Goal: Task Accomplishment & Management: Complete application form

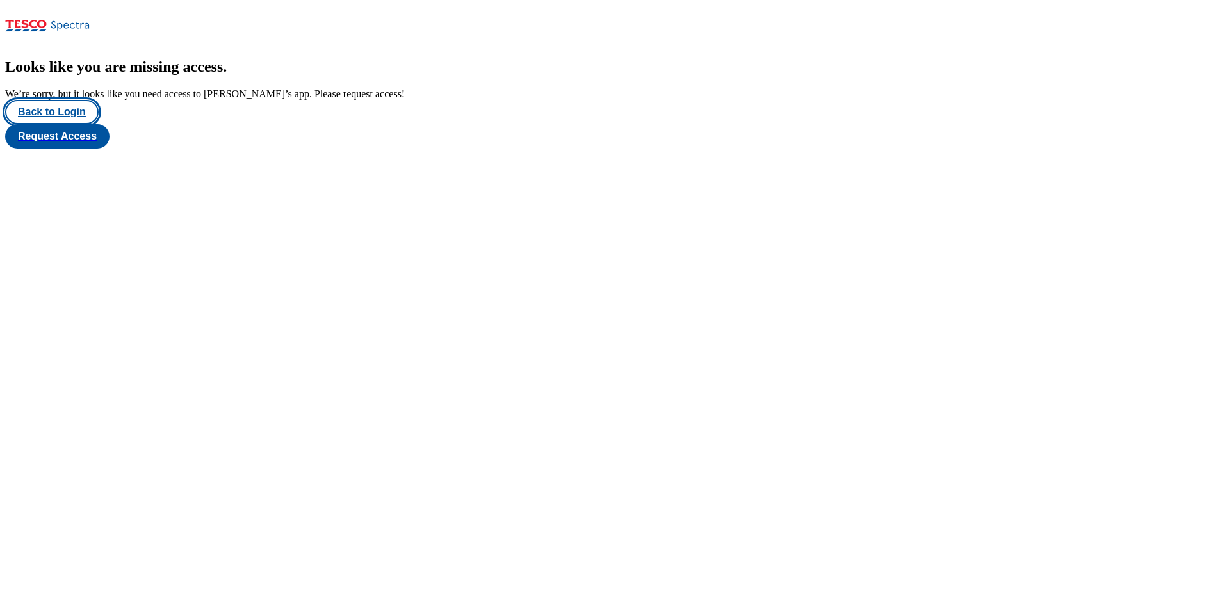
click at [84, 124] on button "Back to Login" at bounding box center [52, 112] width 94 height 24
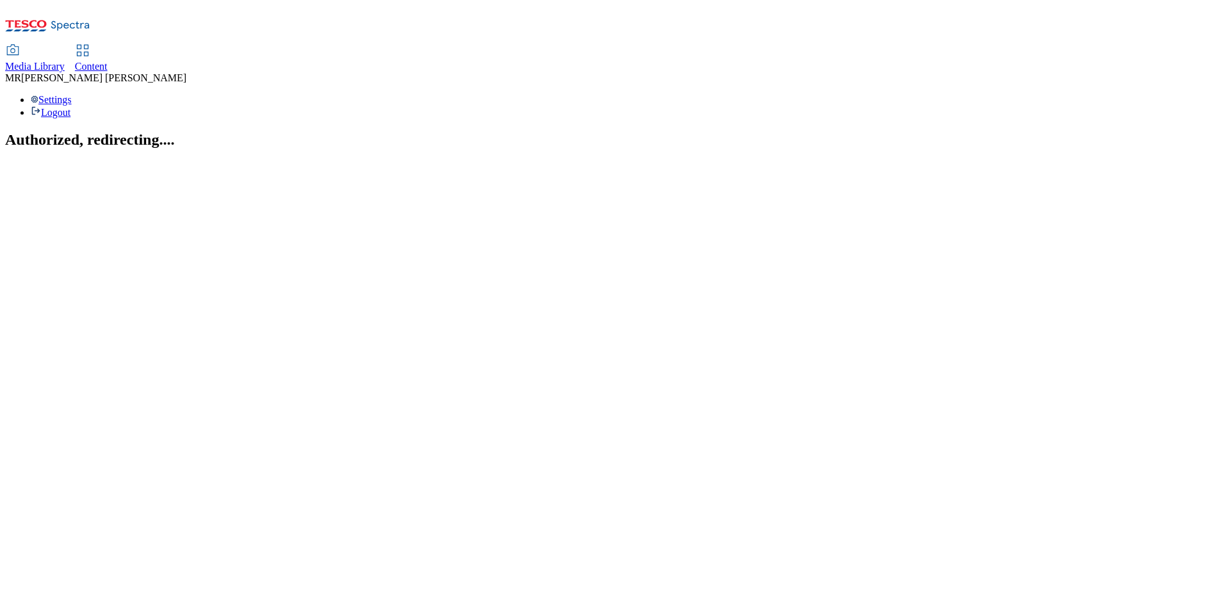
click at [335, 45] on div "Media Library Content" at bounding box center [615, 58] width 1220 height 27
click at [108, 61] on span "Content" at bounding box center [91, 66] width 33 height 11
select select "ghs-[GEOGRAPHIC_DATA]"
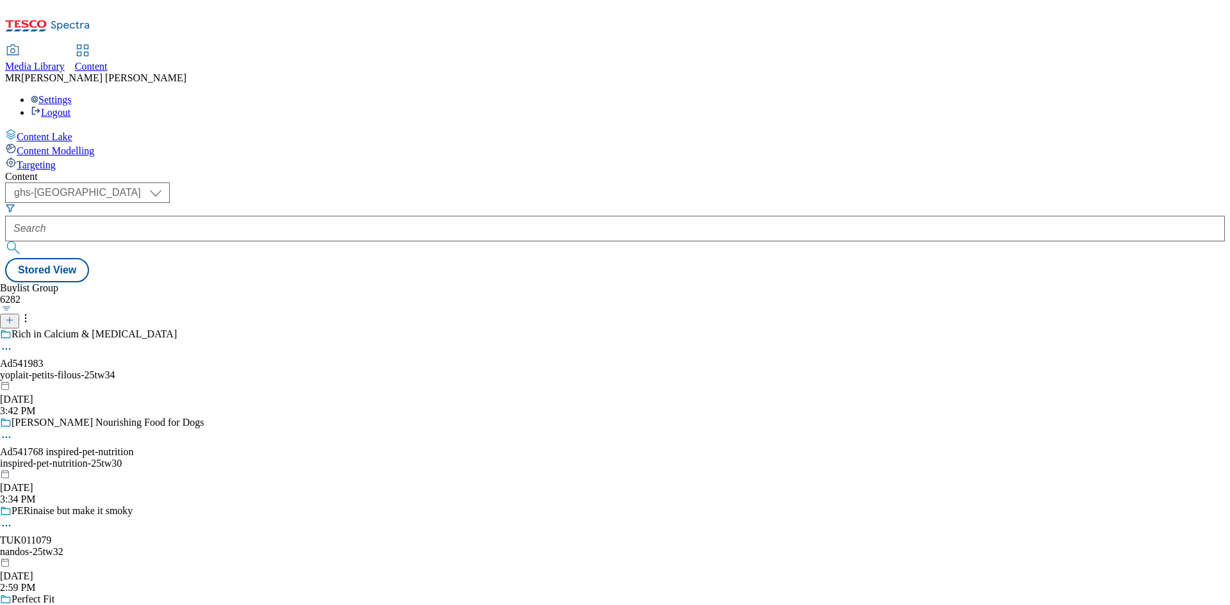
click at [14, 316] on icon at bounding box center [9, 320] width 9 height 9
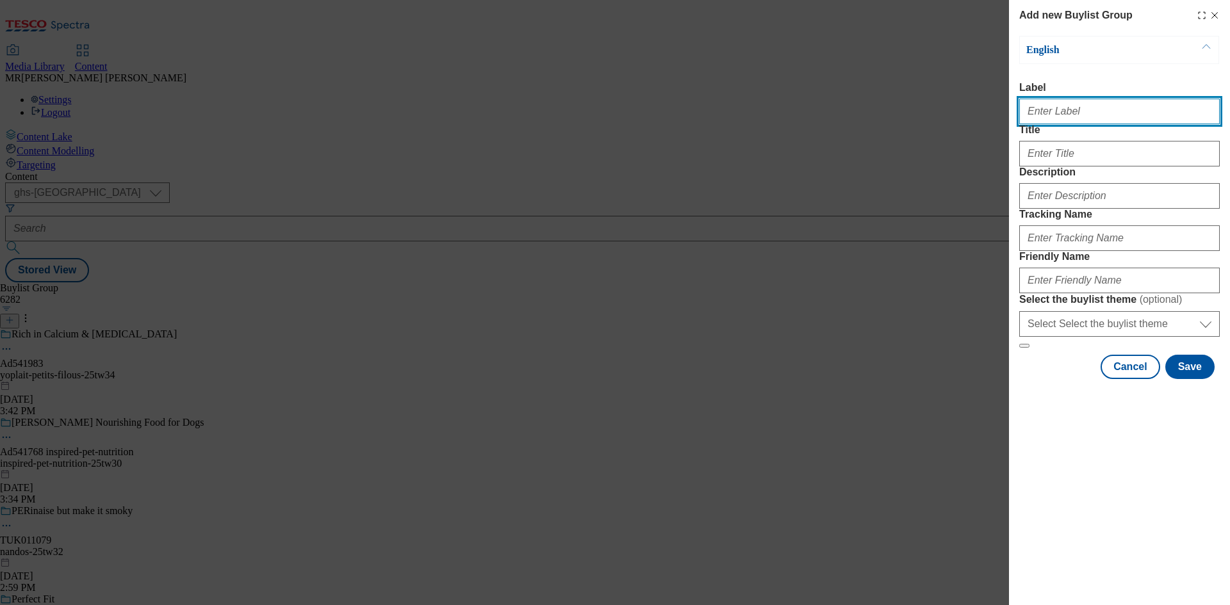
click at [1056, 122] on input "Label" at bounding box center [1119, 112] width 201 height 26
paste input "542049"
type input "AD542049"
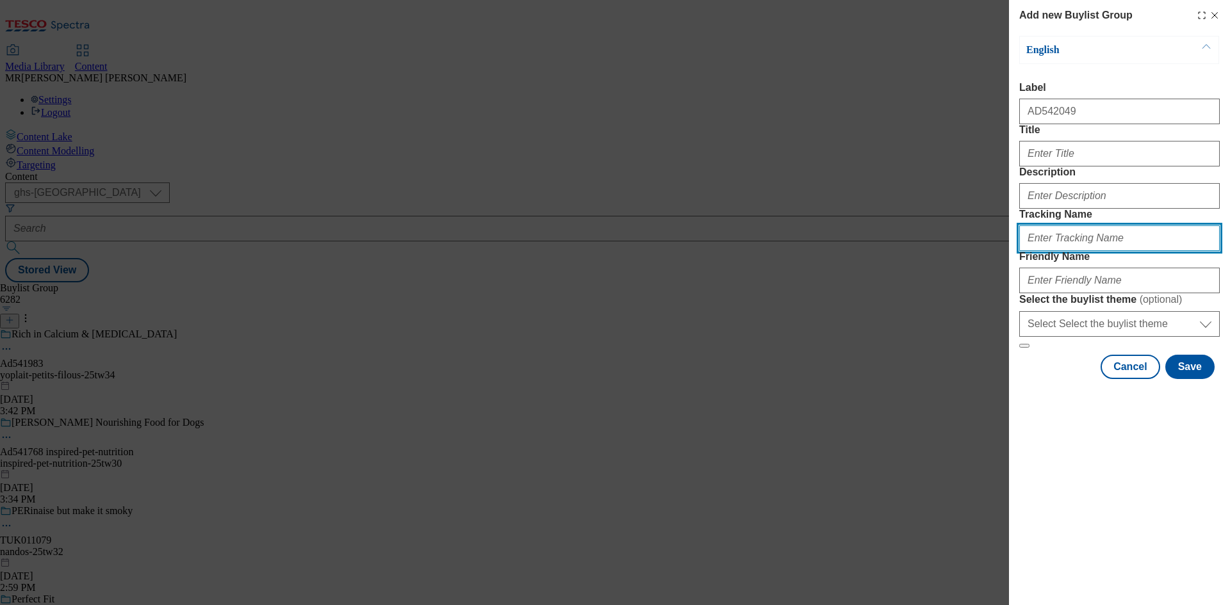
click at [1042, 251] on input "Tracking Name" at bounding box center [1119, 239] width 201 height 26
paste input "542049"
type input "DH_AD542049"
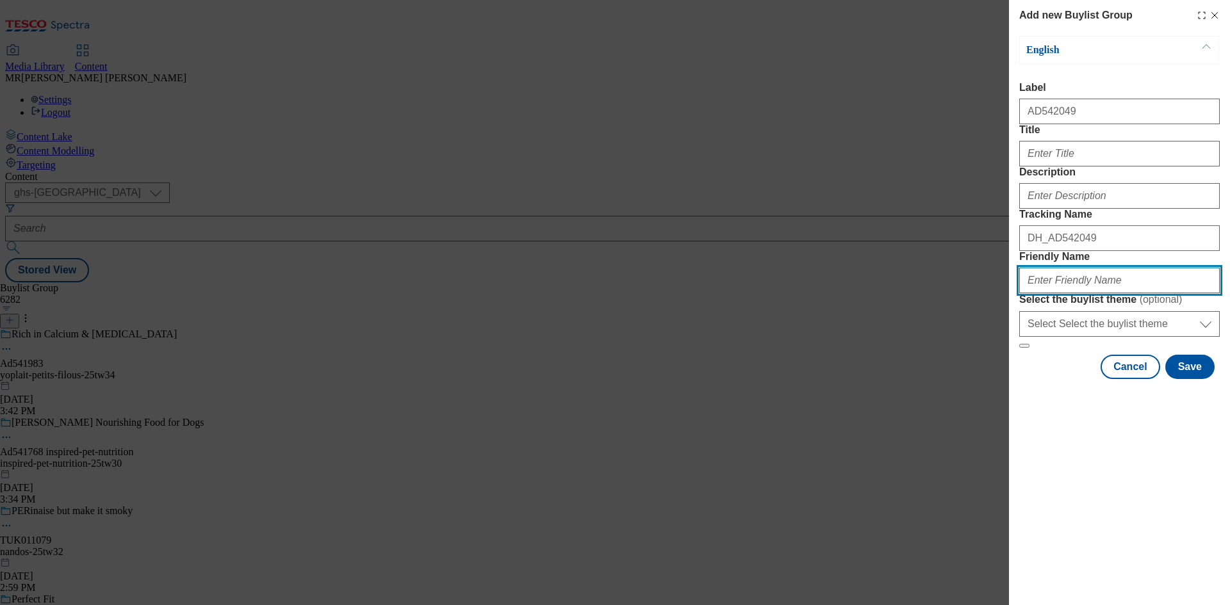
click at [1048, 293] on input "Friendly Name" at bounding box center [1119, 281] width 201 height 26
paste input "GearysBakeries"
drag, startPoint x: 1030, startPoint y: 370, endPoint x: 1017, endPoint y: 371, distance: 12.9
click at [1017, 371] on div "Add new Buylist Group English Label AD542049 Title Description Tracking Name DH…" at bounding box center [1119, 191] width 221 height 382
click at [1050, 293] on input "gearysBakeries" at bounding box center [1119, 281] width 201 height 26
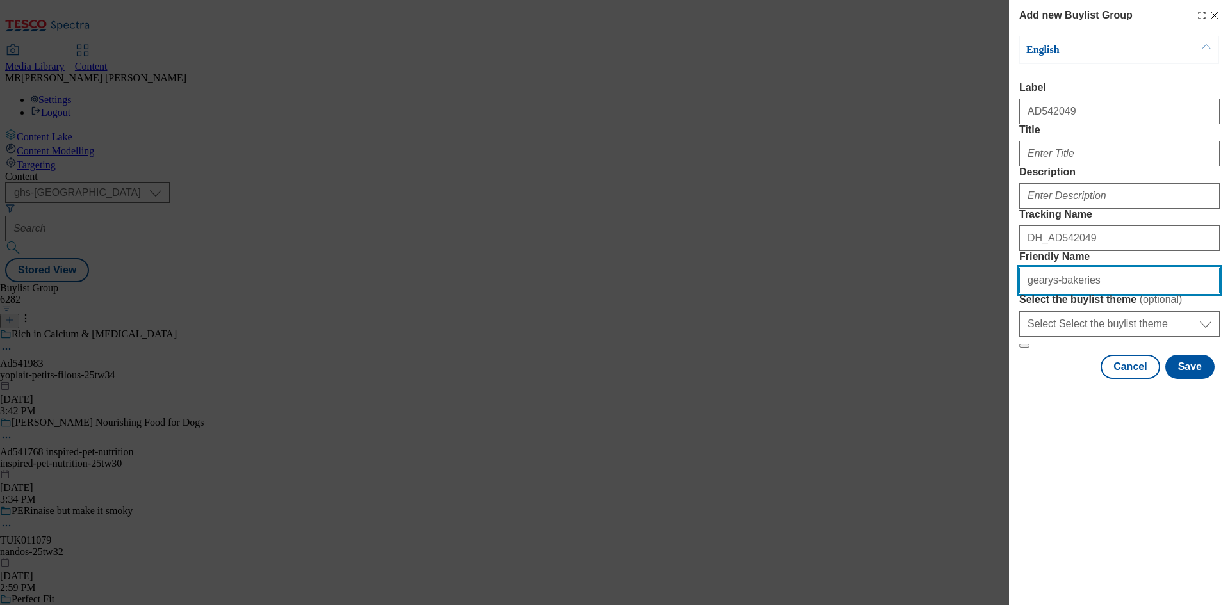
click at [1135, 293] on input "gearys-bakeries" at bounding box center [1119, 281] width 201 height 26
type input "gearys-bakeries-[PERSON_NAME]-25tw31"
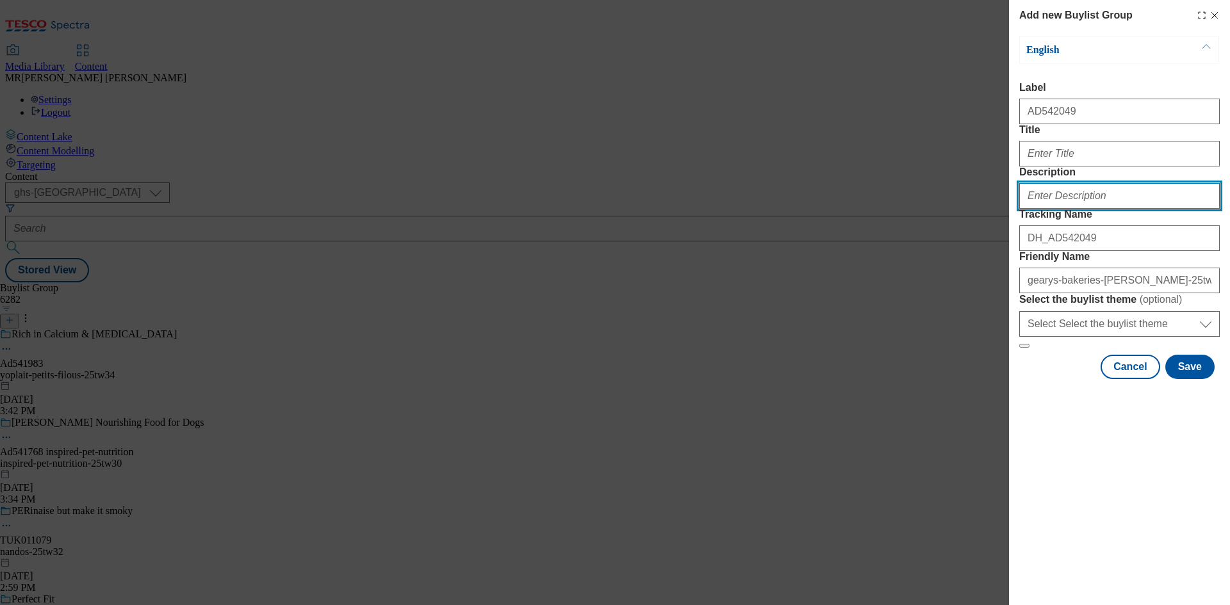
click at [1103, 209] on input "Description" at bounding box center [1119, 196] width 201 height 26
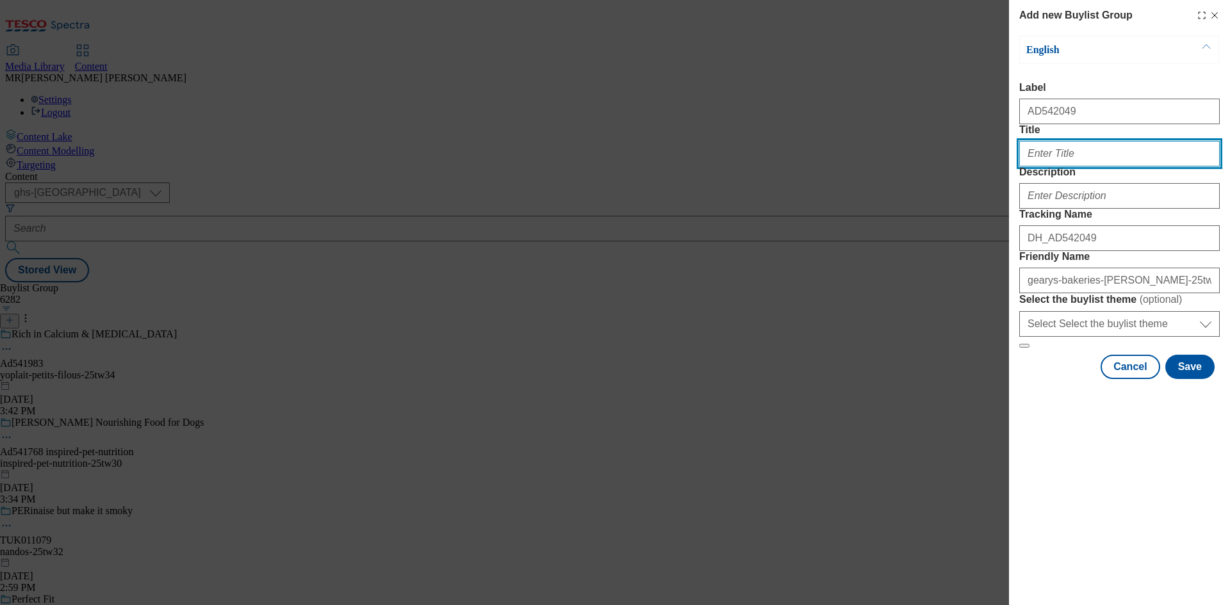
click at [1062, 167] on input "Title" at bounding box center [1119, 154] width 201 height 26
click at [1079, 167] on input "[PERSON_NAME]" at bounding box center [1119, 154] width 201 height 26
type input "[PERSON_NAME] Sourdough an everyday obession"
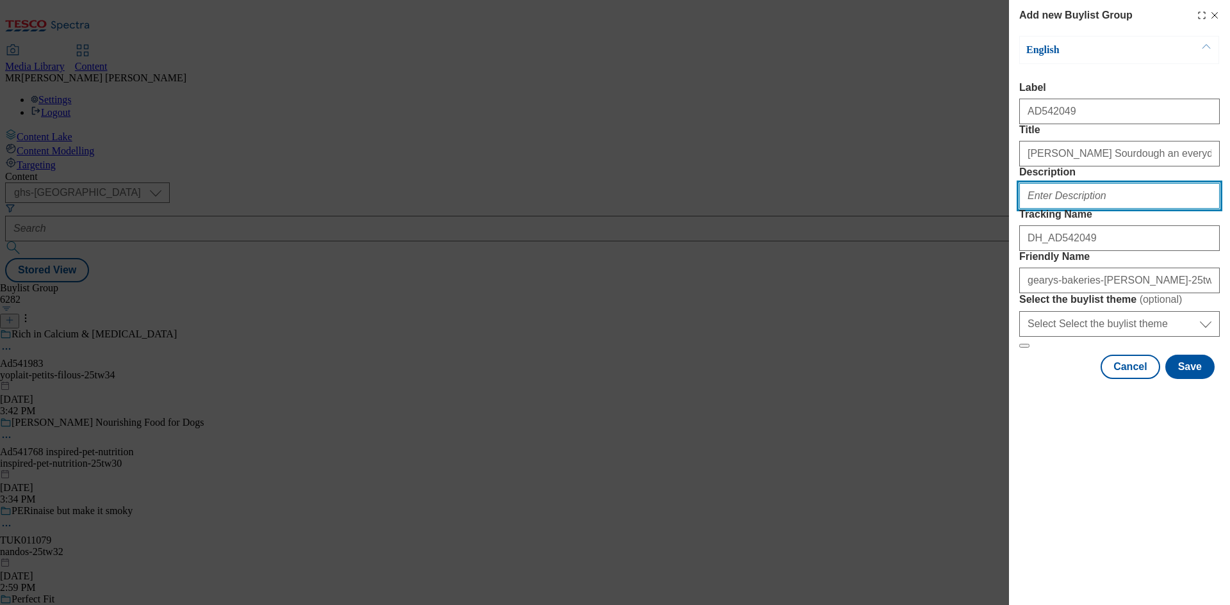
click at [1056, 209] on input "Description" at bounding box center [1119, 196] width 201 height 26
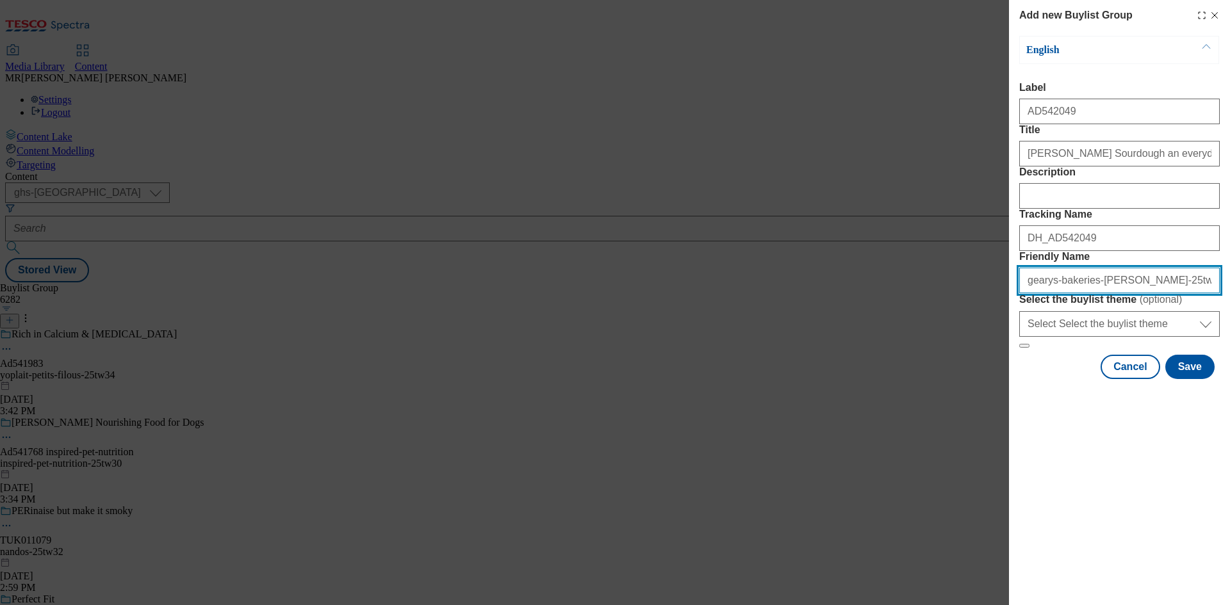
click at [1149, 293] on input "gearys-bakeries-[PERSON_NAME]-25tw31" at bounding box center [1119, 281] width 201 height 26
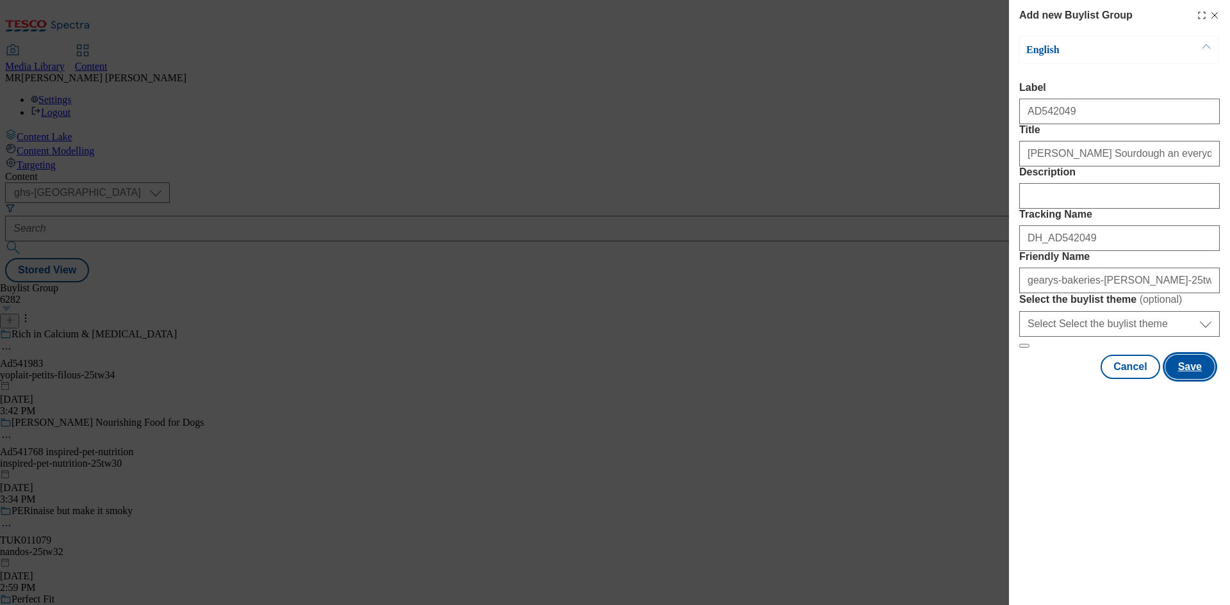
click at [1194, 379] on button "Save" at bounding box center [1189, 367] width 49 height 24
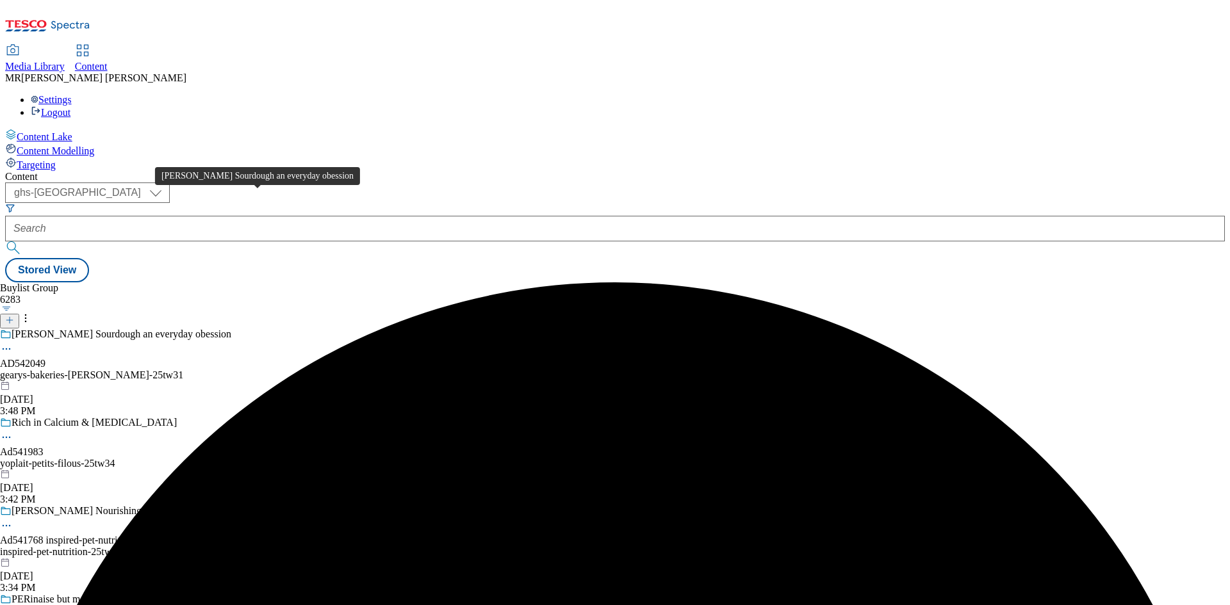
click at [45, 358] on div "AD542049" at bounding box center [22, 364] width 45 height 12
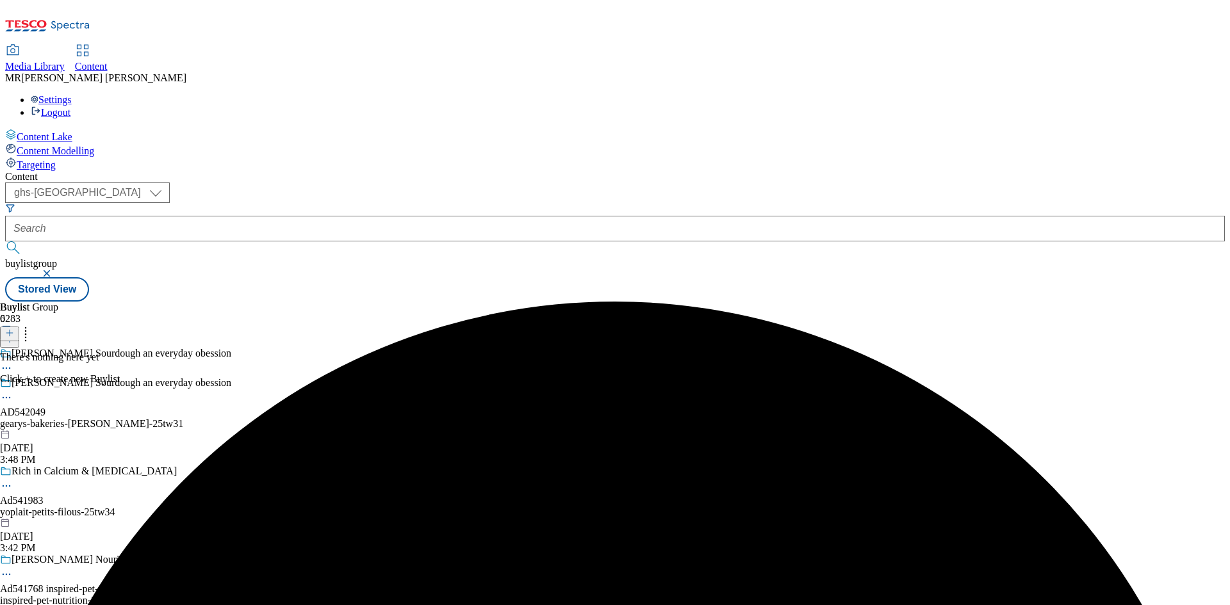
click at [14, 329] on icon at bounding box center [9, 333] width 9 height 9
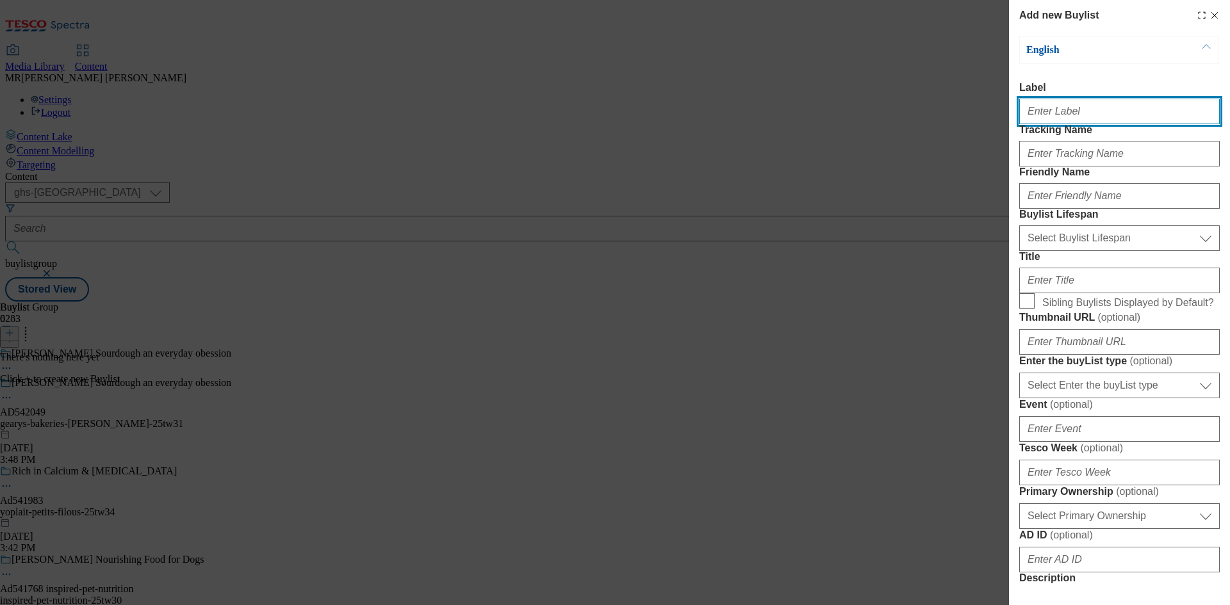
click at [1070, 115] on input "Label" at bounding box center [1119, 112] width 201 height 26
paste input "542049"
type input "AD542049"
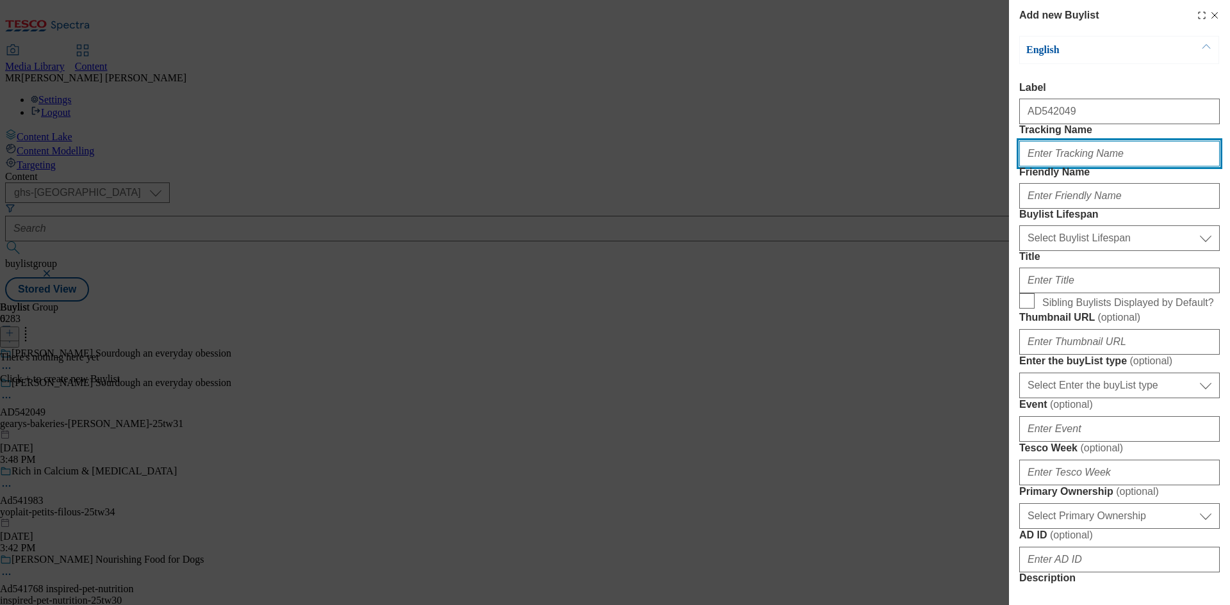
click at [1053, 167] on input "Tracking Name" at bounding box center [1119, 154] width 201 height 26
paste input "542049"
type input "DH_AD542049"
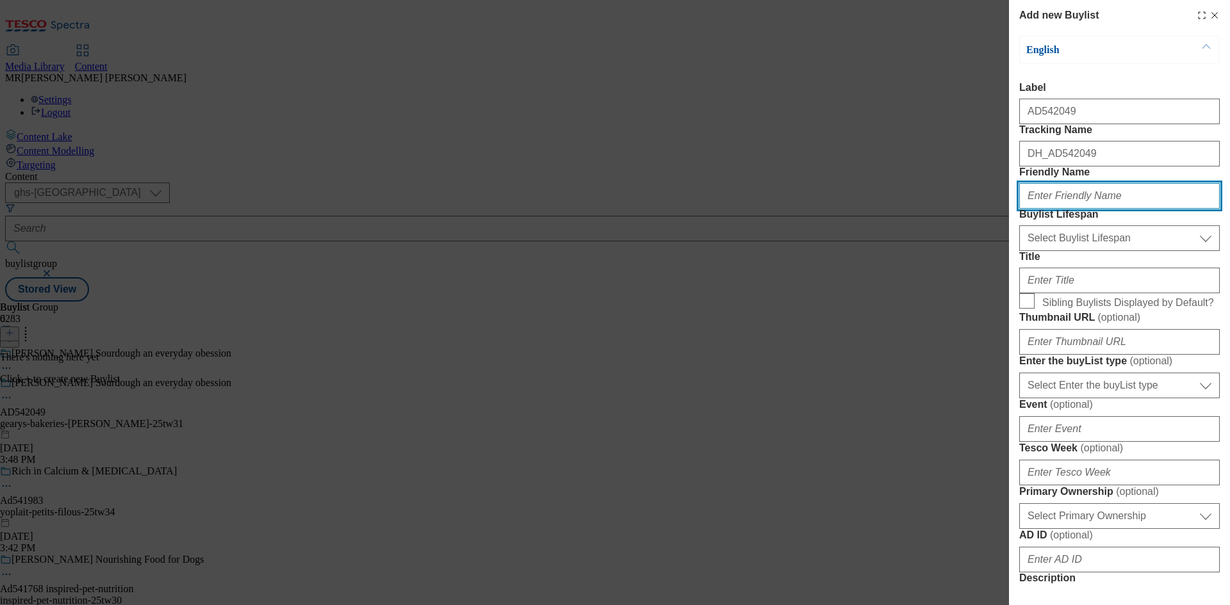
click at [1067, 209] on input "Friendly Name" at bounding box center [1119, 196] width 201 height 26
paste input "gearys-bakeries"
type input "gearys-bakeries"
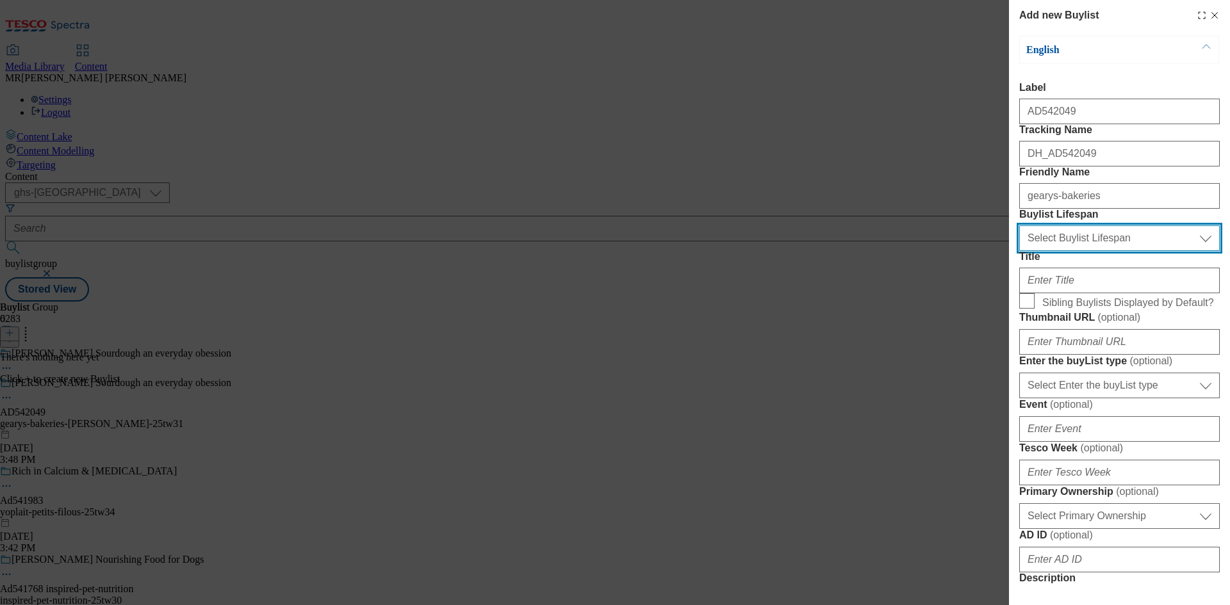
click at [1079, 251] on select "Select Buylist Lifespan evergreen seasonal tactical" at bounding box center [1119, 239] width 201 height 26
select select "tactical"
click at [1019, 251] on select "Select Buylist Lifespan evergreen seasonal tactical" at bounding box center [1119, 239] width 201 height 26
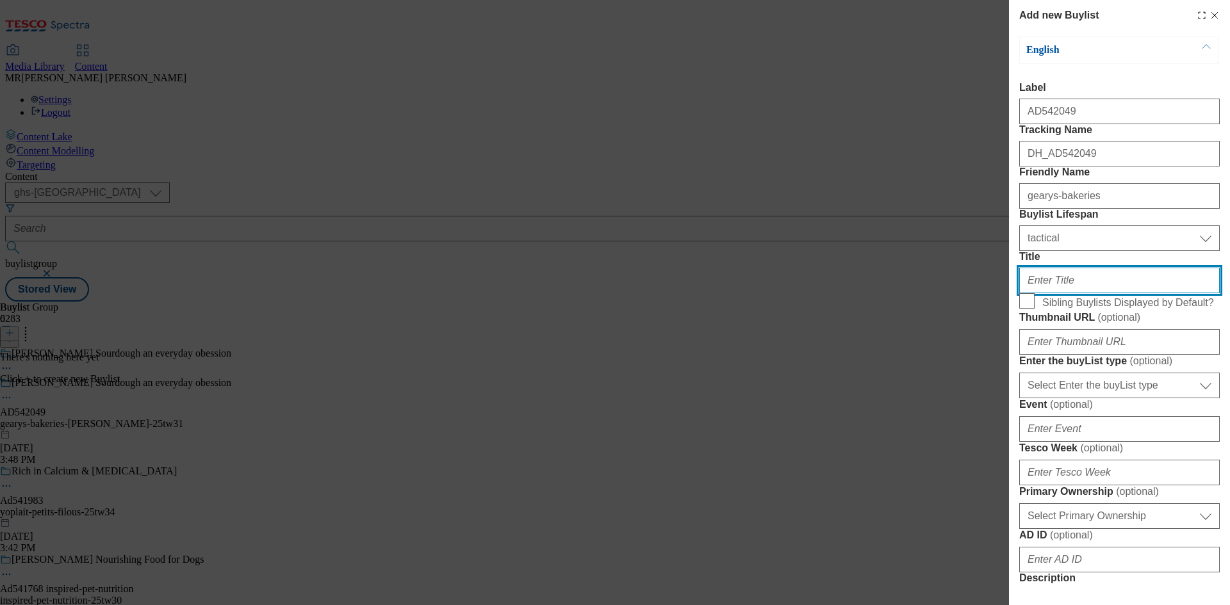
click at [1058, 293] on input "Title" at bounding box center [1119, 281] width 201 height 26
type input "Proper sourdough"
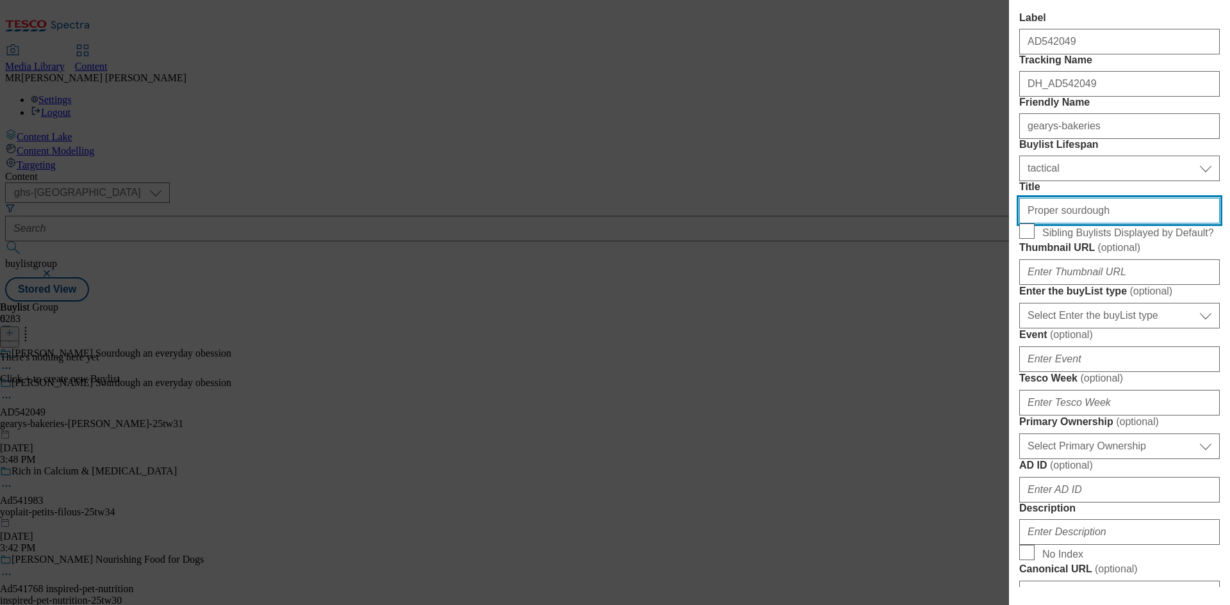
scroll to position [128, 0]
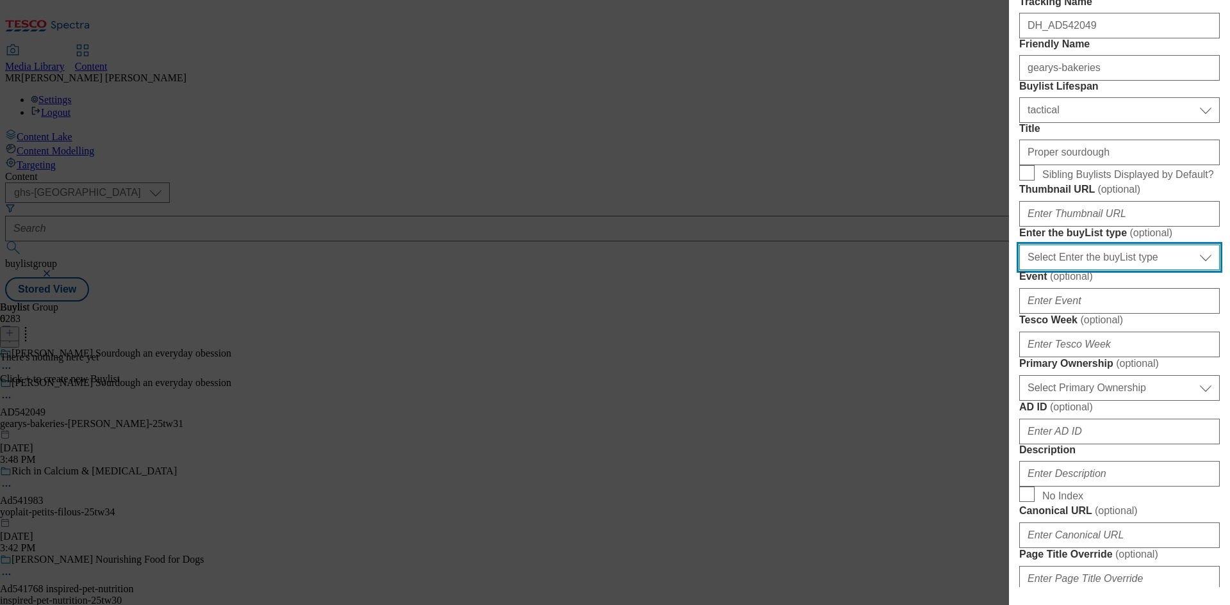
click at [1060, 270] on select "Select Enter the buyList type event supplier funded long term >4 weeks supplier…" at bounding box center [1119, 258] width 201 height 26
select select "supplier funded short term 1-3 weeks"
click at [1019, 270] on select "Select Enter the buyList type event supplier funded long term >4 weeks supplier…" at bounding box center [1119, 258] width 201 height 26
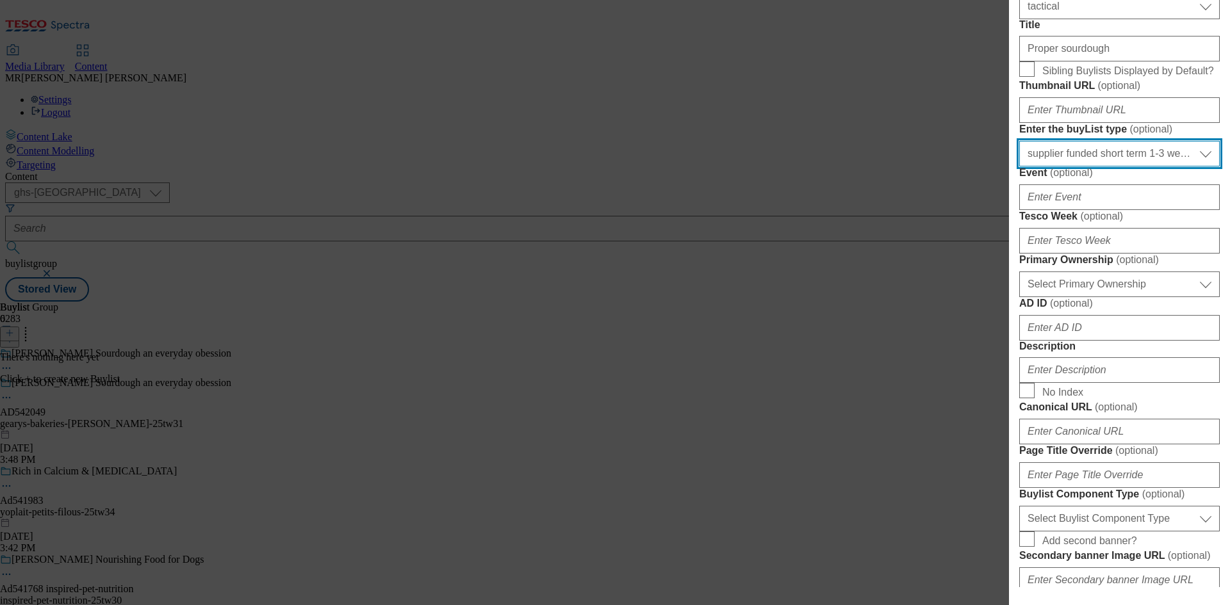
scroll to position [320, 0]
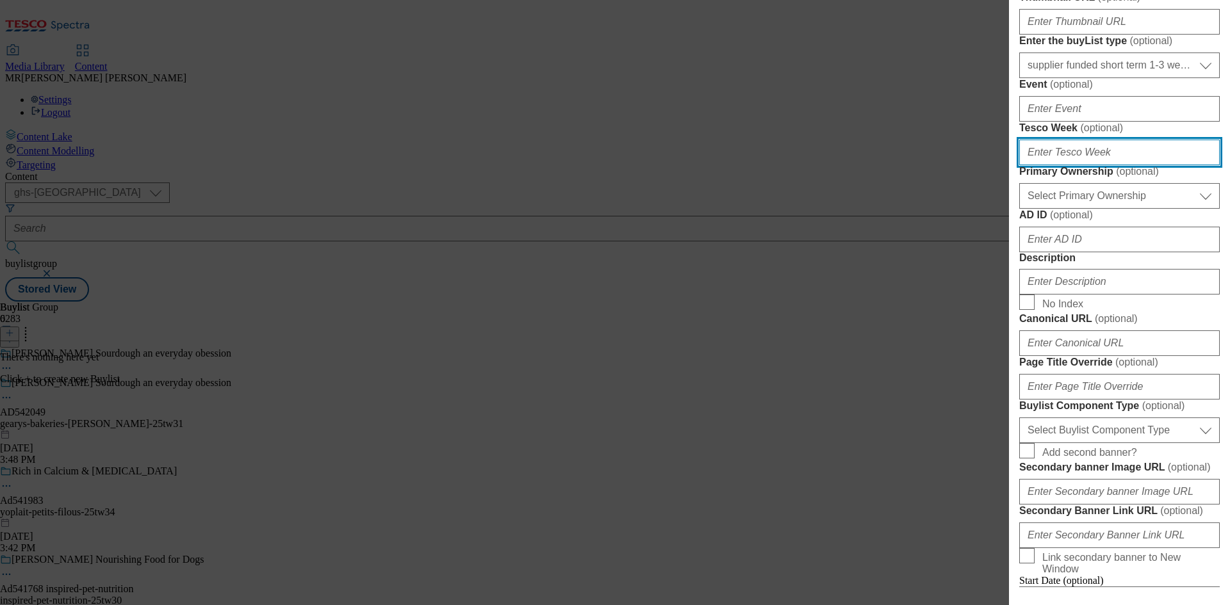
click at [1055, 165] on input "Tesco Week ( optional )" at bounding box center [1119, 153] width 201 height 26
type input "31"
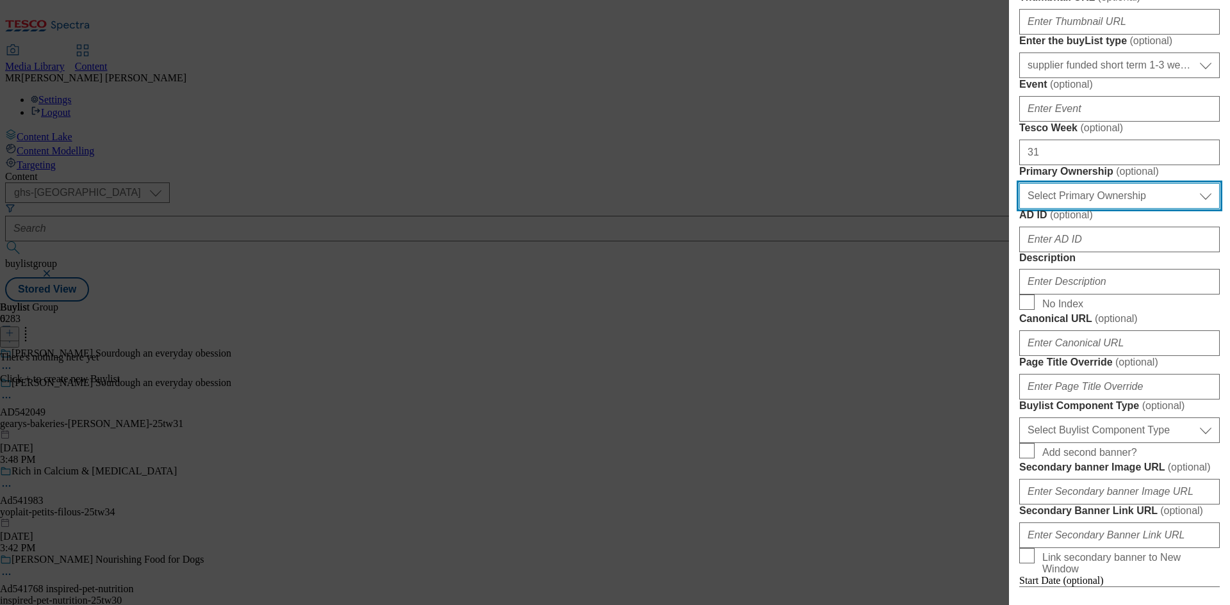
click at [1093, 209] on select "Select Primary Ownership [PERSON_NAME]" at bounding box center [1119, 196] width 201 height 26
select select "dunnhumby"
click at [1019, 209] on select "Select Primary Ownership [PERSON_NAME]" at bounding box center [1119, 196] width 201 height 26
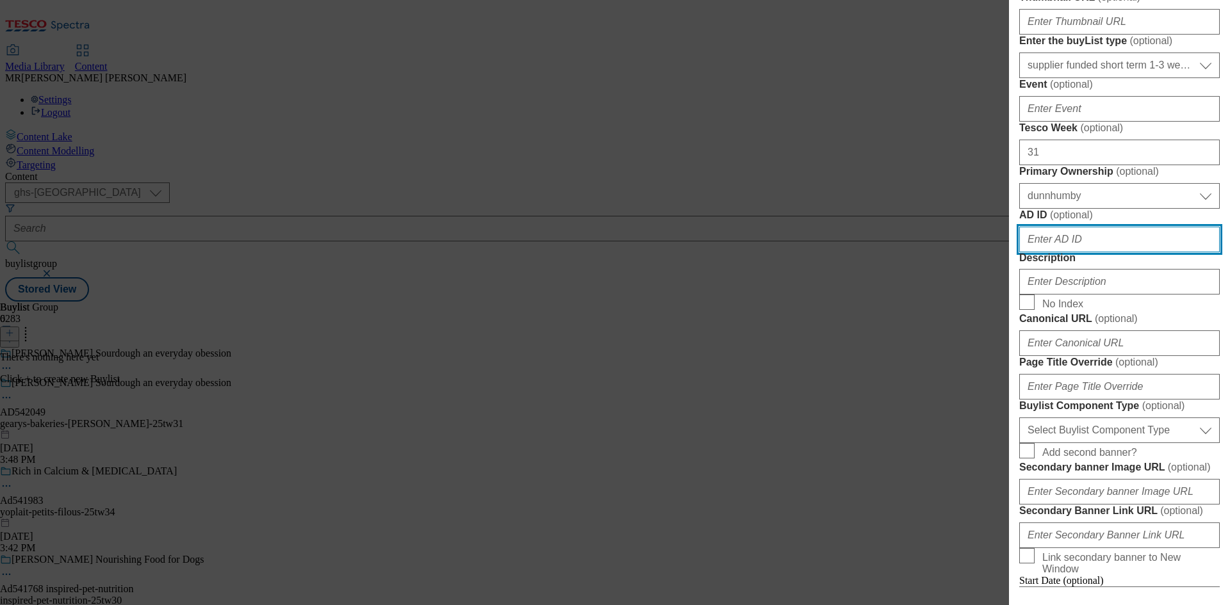
click at [1074, 252] on input "AD ID ( optional )" at bounding box center [1119, 240] width 201 height 26
paste input "gearys-bakeries"
type input "gearys-bakeries"
paste input "542049"
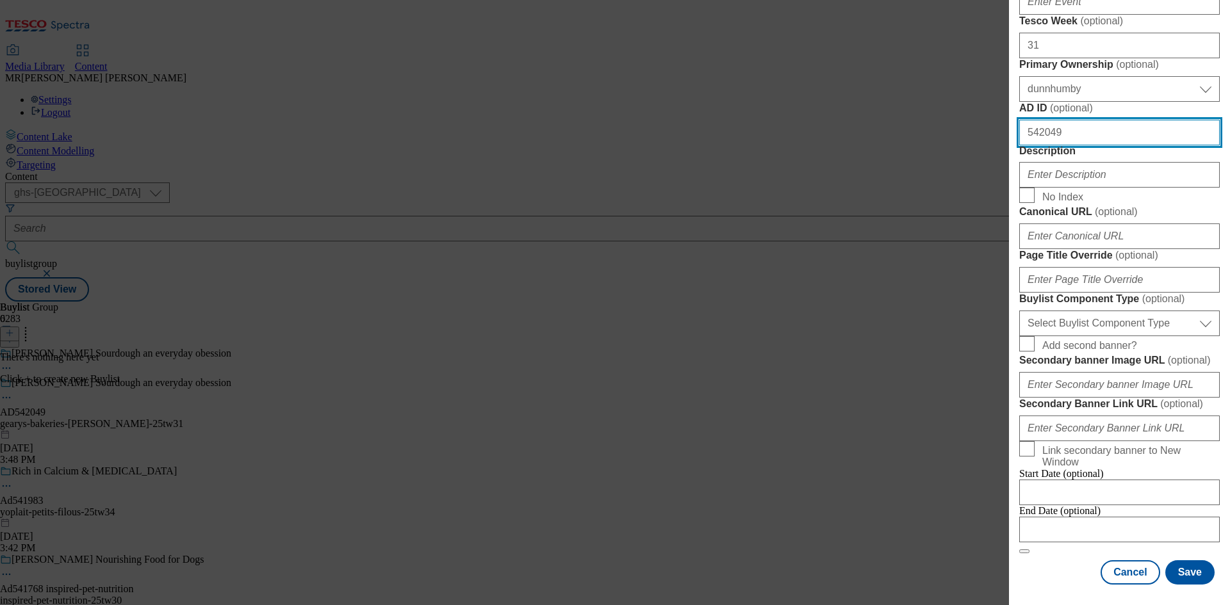
scroll to position [577, 0]
type input "542049"
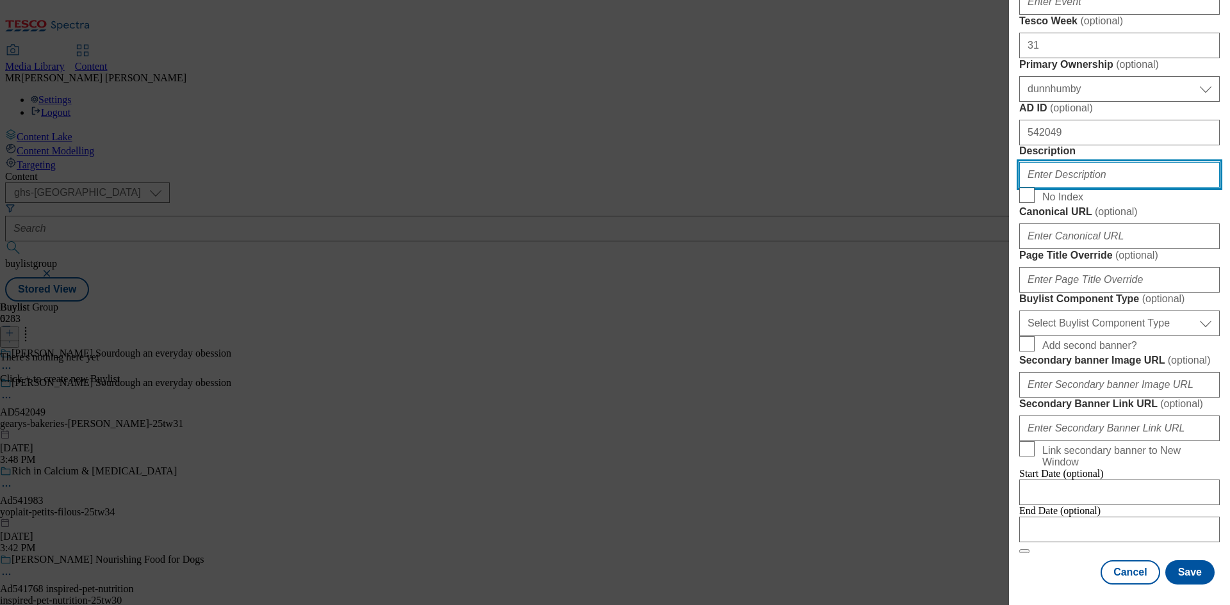
click at [1033, 188] on input "Description" at bounding box center [1119, 175] width 201 height 26
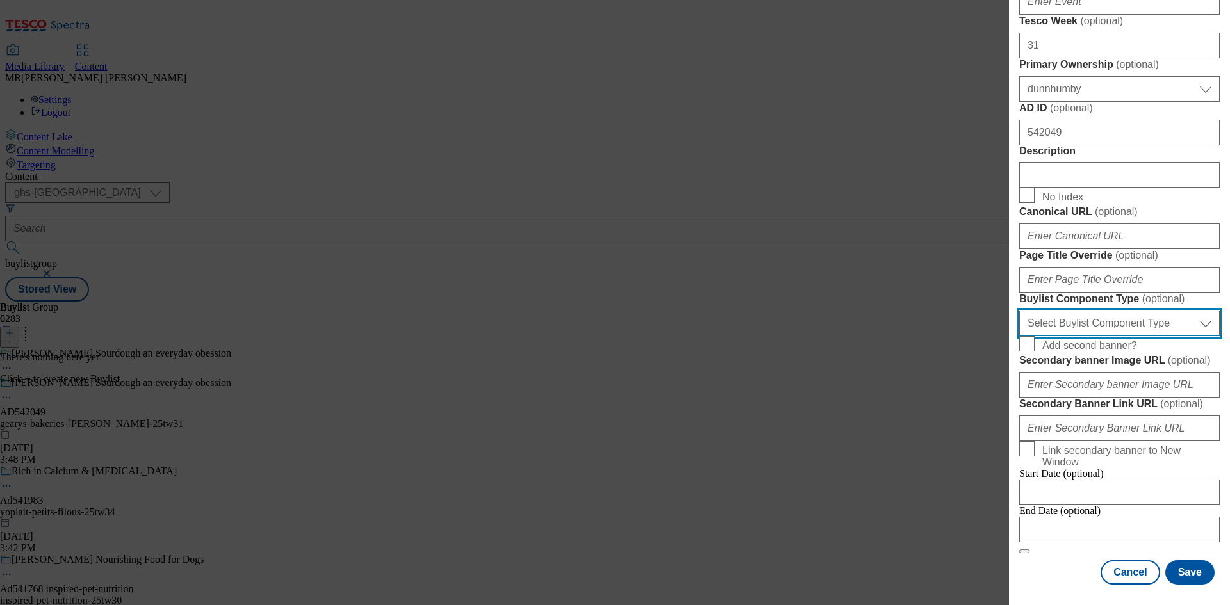
click at [1060, 336] on select "Select Buylist Component Type Banner Competition Header Meal" at bounding box center [1119, 324] width 201 height 26
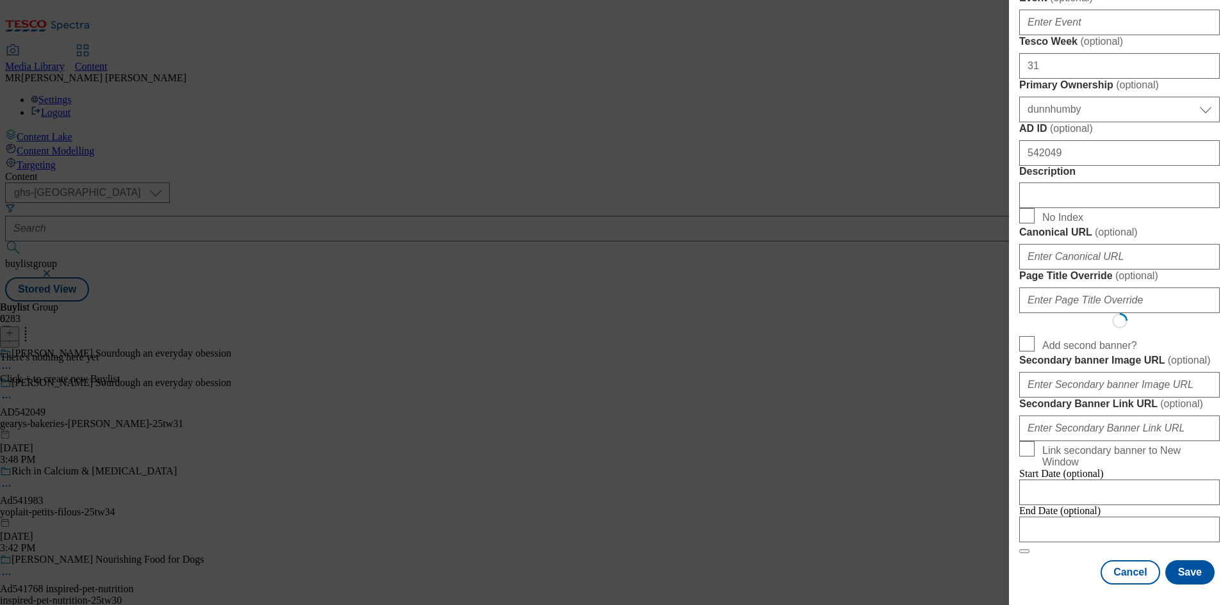
select select "Meal"
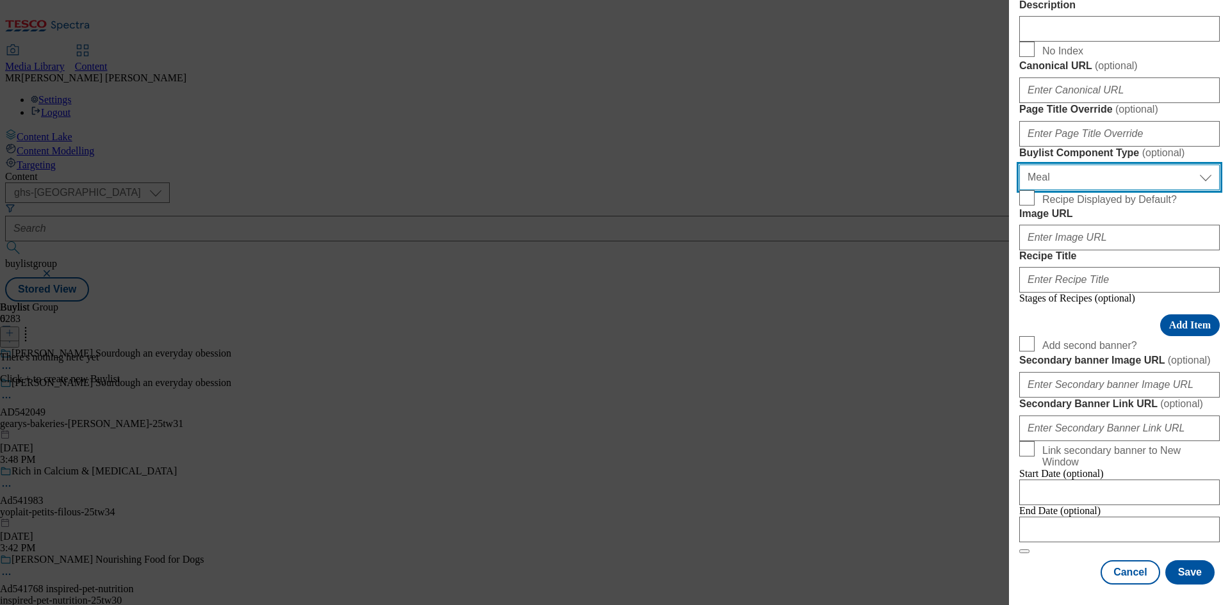
drag, startPoint x: 1069, startPoint y: 509, endPoint x: 1067, endPoint y: 521, distance: 12.2
click at [1069, 190] on select "Select Buylist Component Type Banner Competition Header Meal" at bounding box center [1119, 178] width 201 height 26
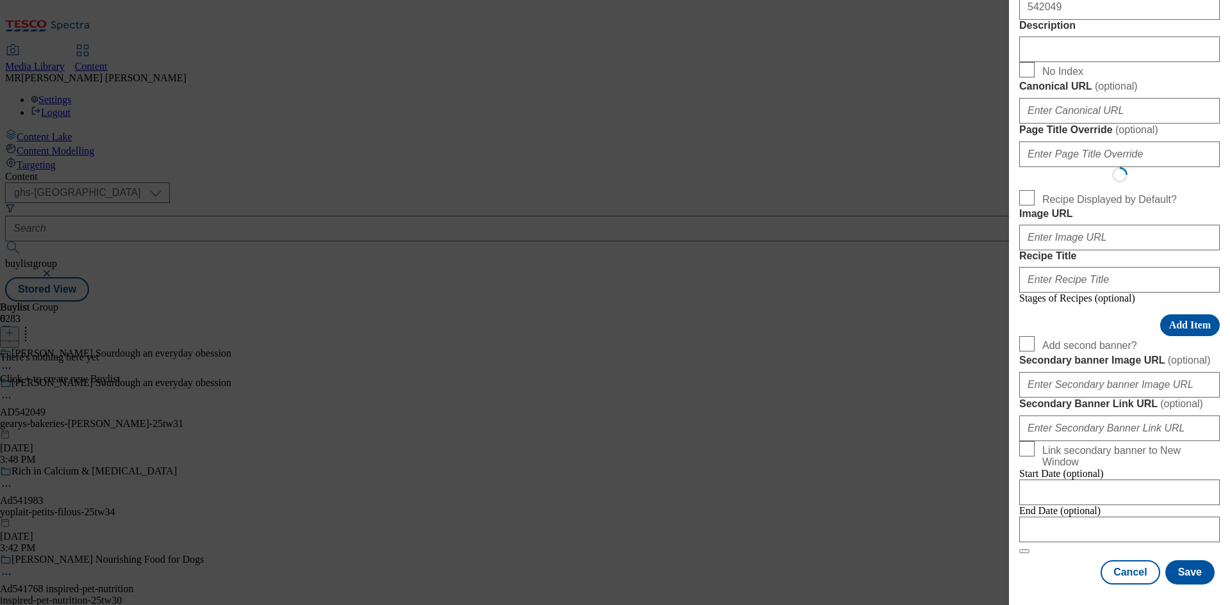
select select "Banner"
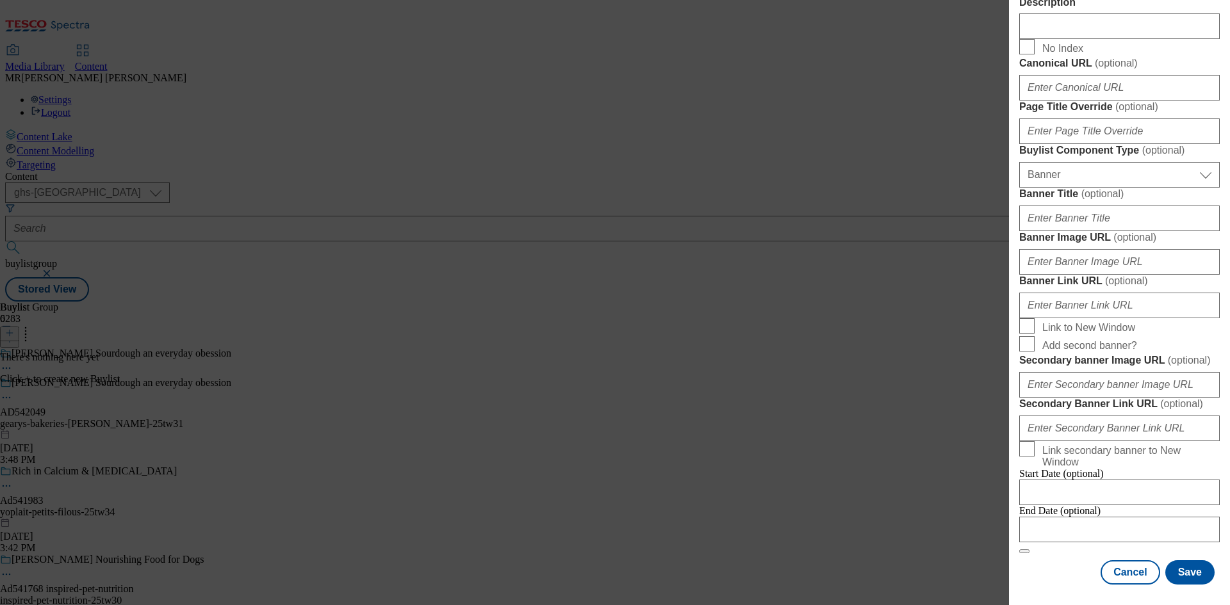
scroll to position [1123, 0]
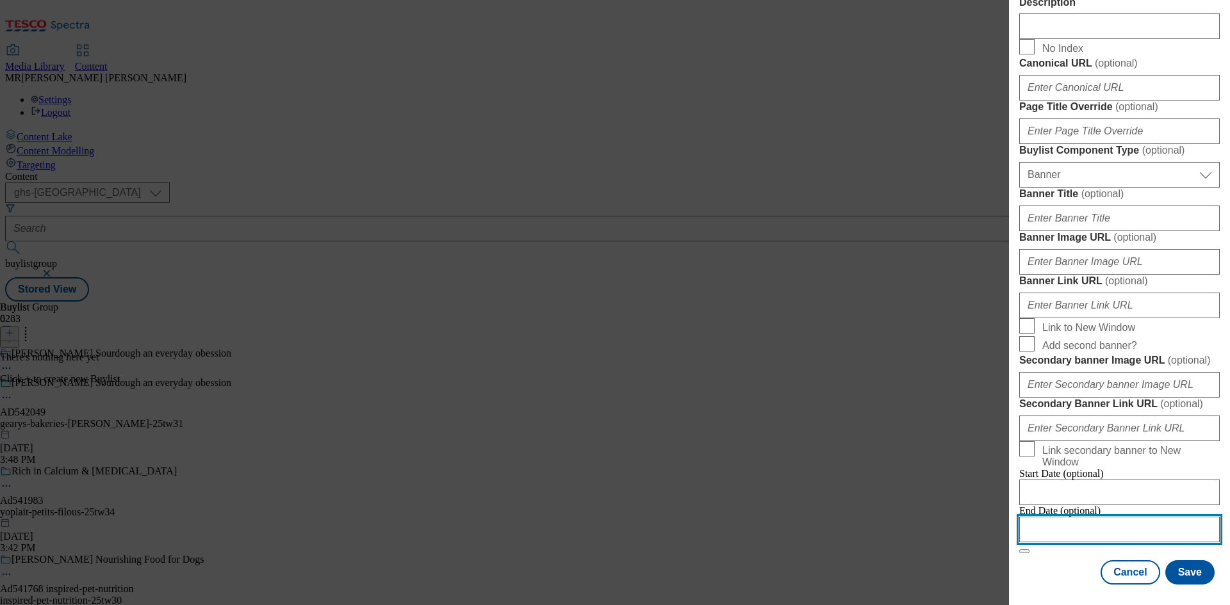
click at [1039, 518] on input "Modal" at bounding box center [1119, 530] width 201 height 26
select select "2025"
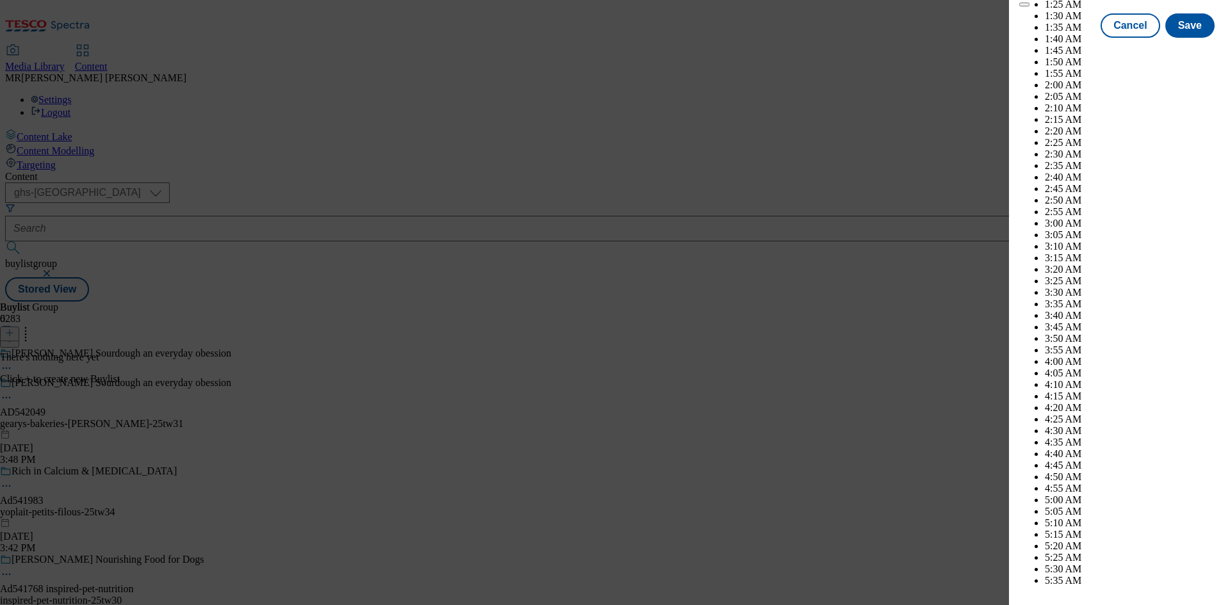
scroll to position [4471, 0]
select select "December"
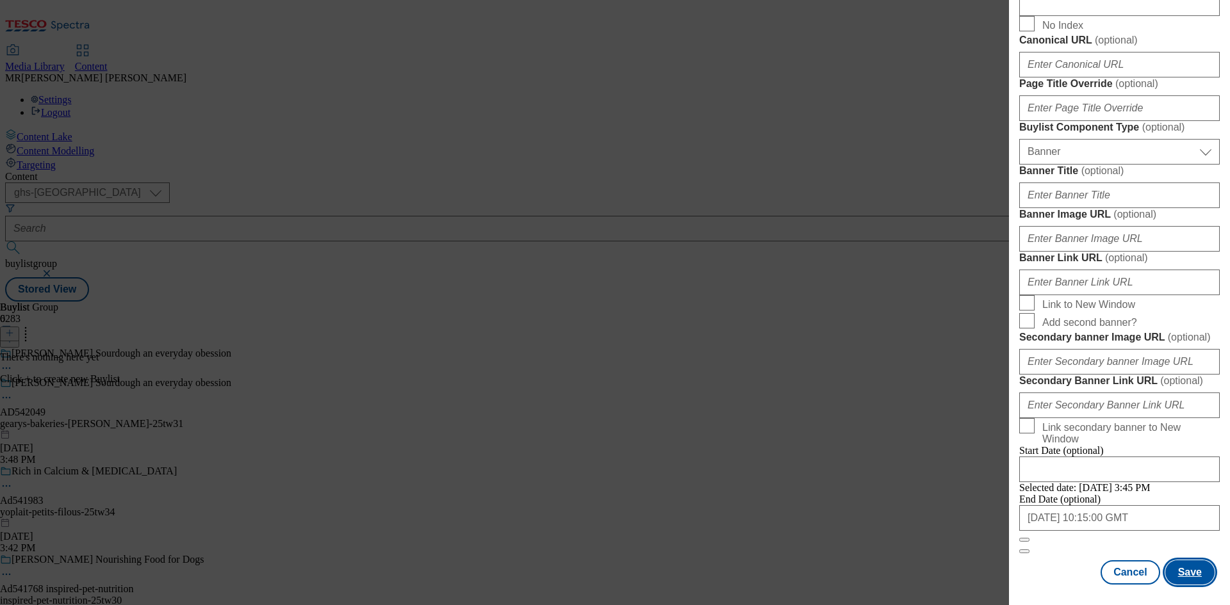
click at [1177, 561] on button "Save" at bounding box center [1189, 573] width 49 height 24
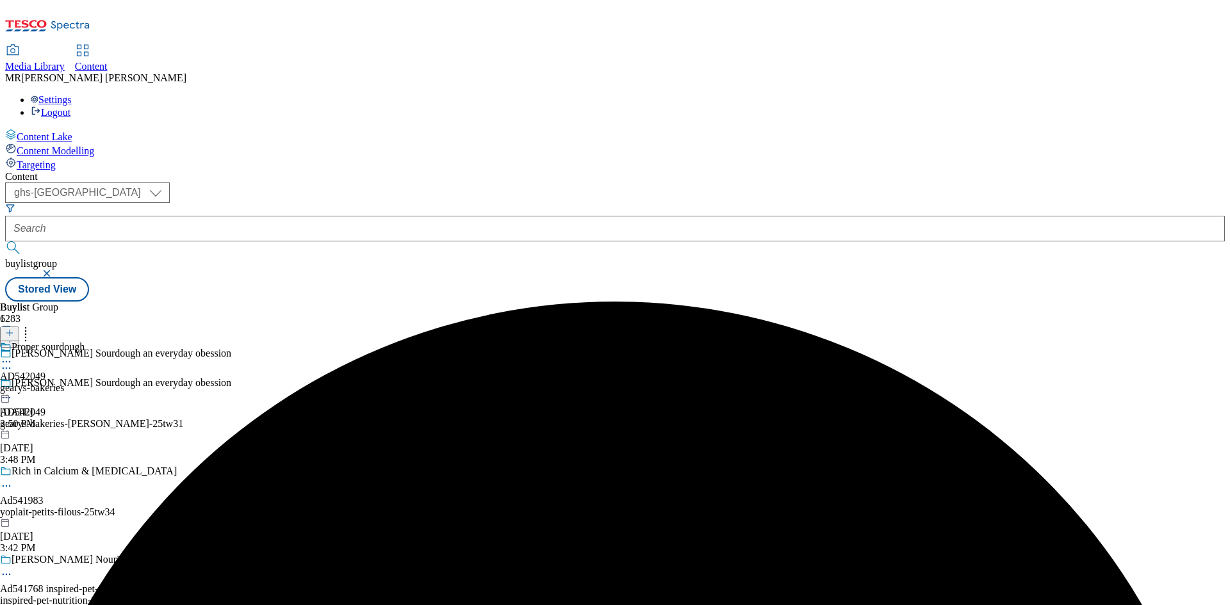
click at [85, 341] on div "Proper sourdough AD542049 gearys-bakeries [DATE] 3:50 PM" at bounding box center [42, 385] width 85 height 88
click at [19, 327] on button at bounding box center [9, 334] width 19 height 15
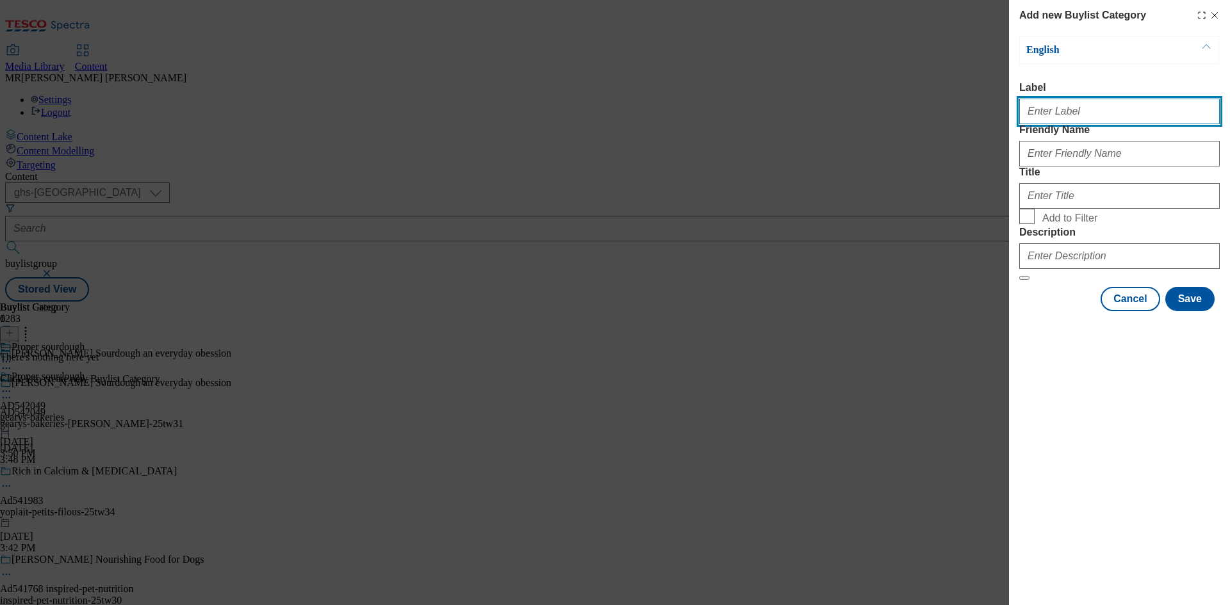
click at [1068, 112] on input "Label" at bounding box center [1119, 112] width 201 height 26
paste input "Ad542049"
type input "Ad542049"
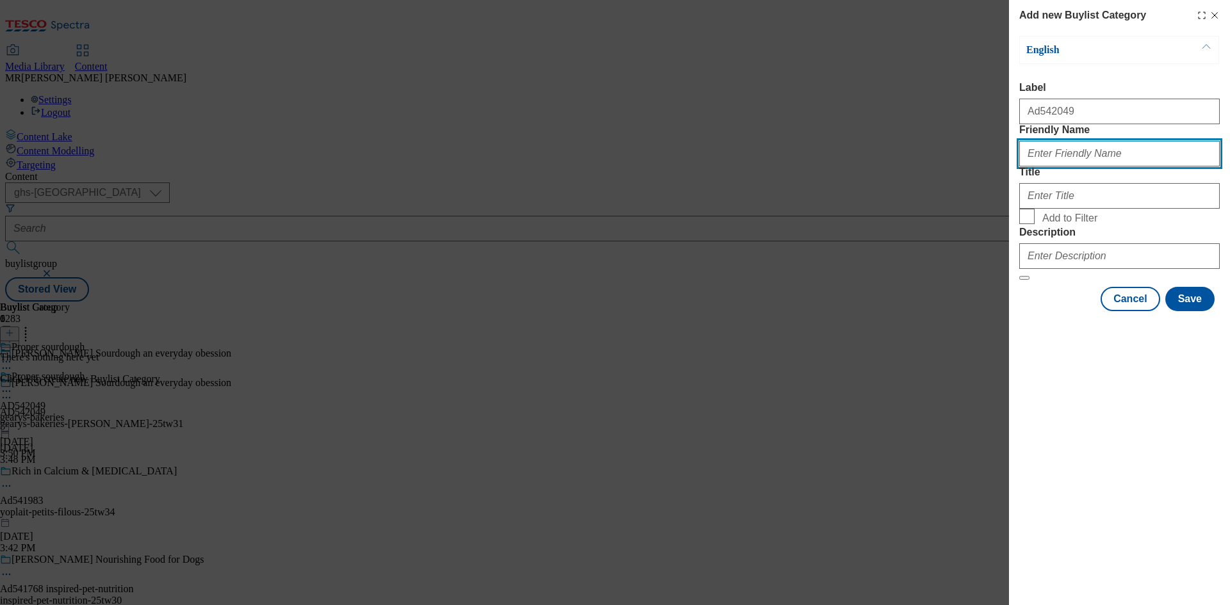
click at [1056, 167] on input "Friendly Name" at bounding box center [1119, 154] width 201 height 26
paste input "gearys-bakeries-[PERSON_NAME]-25tw31"
drag, startPoint x: 1111, startPoint y: 176, endPoint x: 1153, endPoint y: 177, distance: 41.7
click at [1153, 167] on input "gearys-bakeries-[PERSON_NAME]-25tw31" at bounding box center [1119, 154] width 201 height 26
drag, startPoint x: 1026, startPoint y: 176, endPoint x: 1005, endPoint y: 176, distance: 21.2
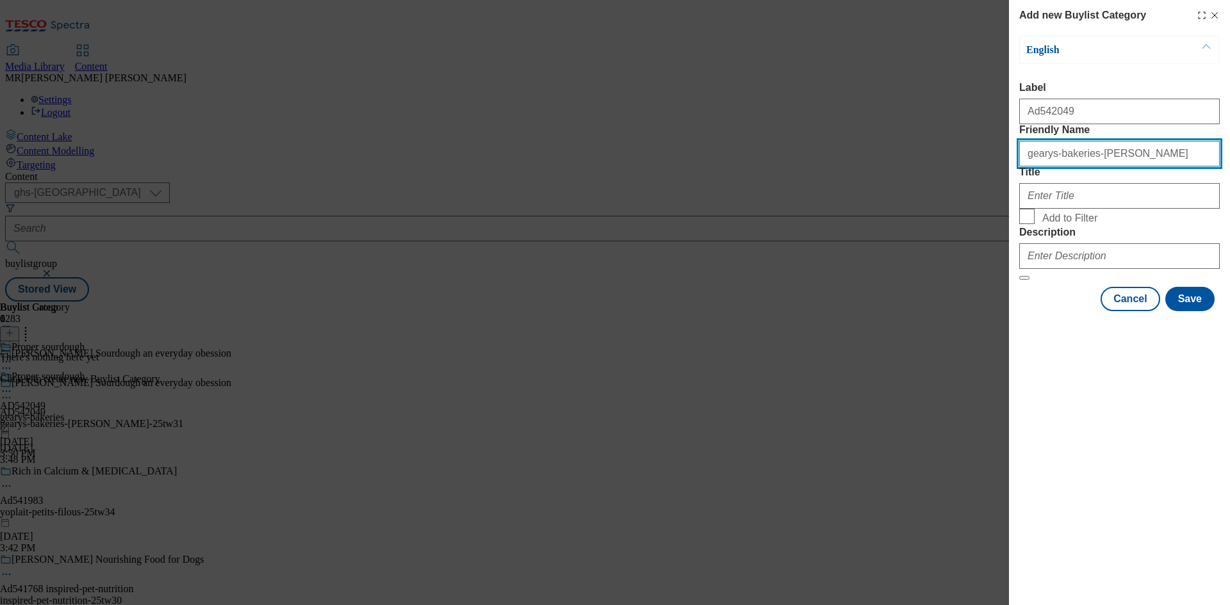
click at [1005, 176] on div "Add new Buylist Category English Label Ad542049 Friendly Name [PERSON_NAME]-bak…" at bounding box center [615, 302] width 1230 height 605
type input "gearys-bakeries-[PERSON_NAME]"
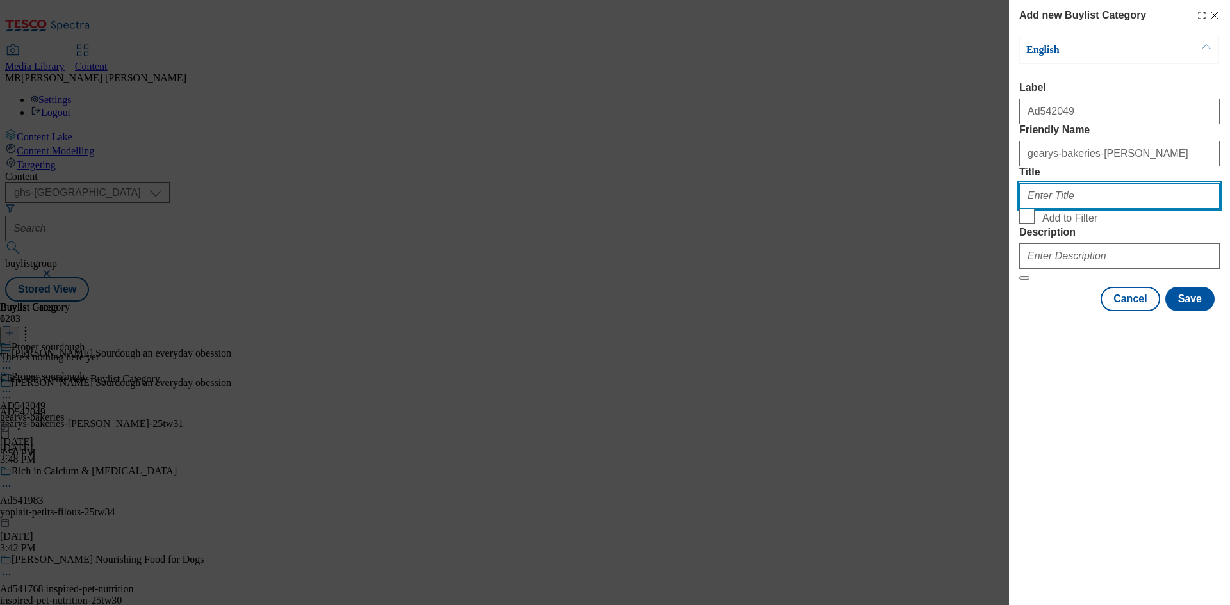
click at [1048, 209] on input "Title" at bounding box center [1119, 196] width 201 height 26
paste input "GearysBakeriesLtd"
click at [1053, 209] on input "GearysBakeriesLtd" at bounding box center [1119, 196] width 201 height 26
click at [1081, 209] on input "Gearys BakeriesLtd" at bounding box center [1119, 196] width 201 height 26
click at [1084, 209] on input "Gearys BakeriesLtd" at bounding box center [1119, 196] width 201 height 26
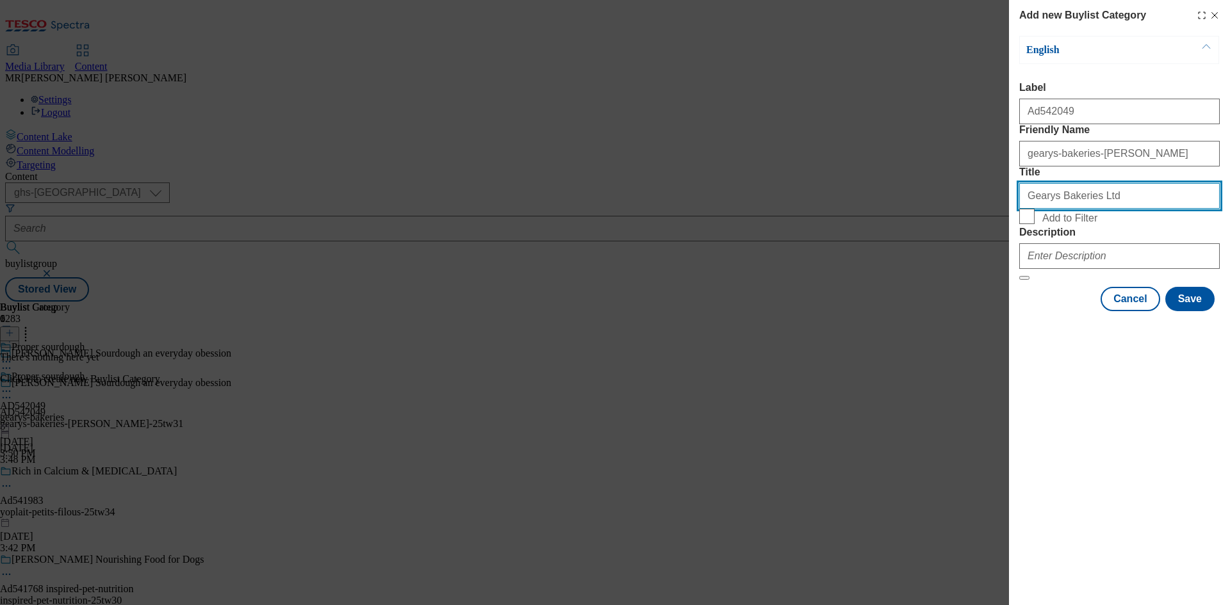
type input "Gearys Bakeries Ltd"
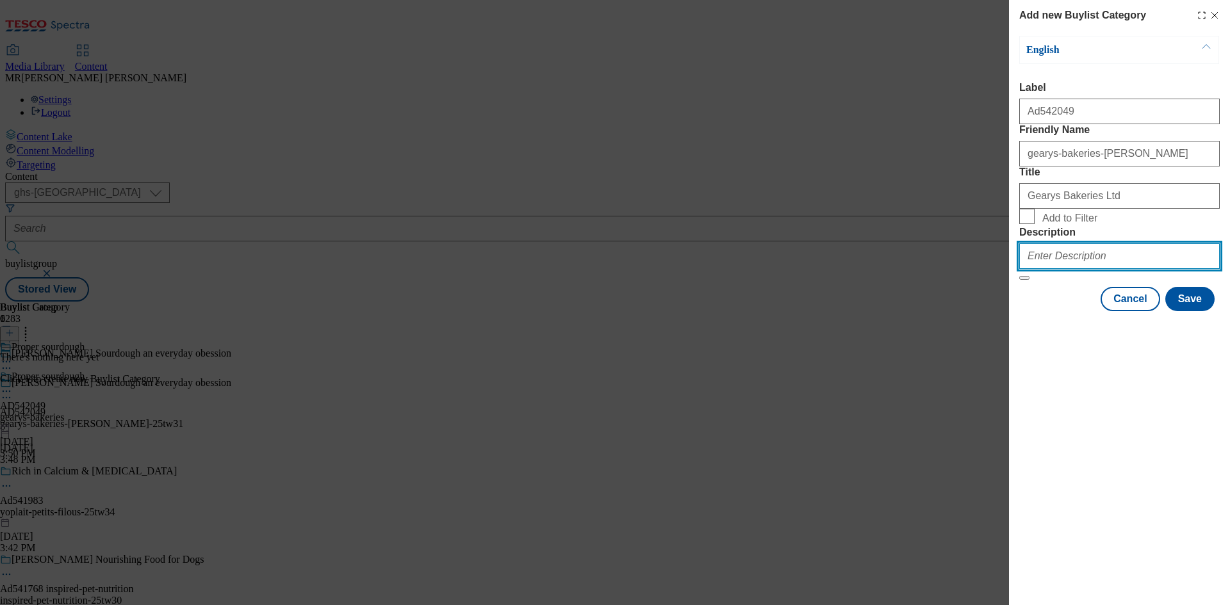
click at [1073, 269] on input "Description" at bounding box center [1119, 256] width 201 height 26
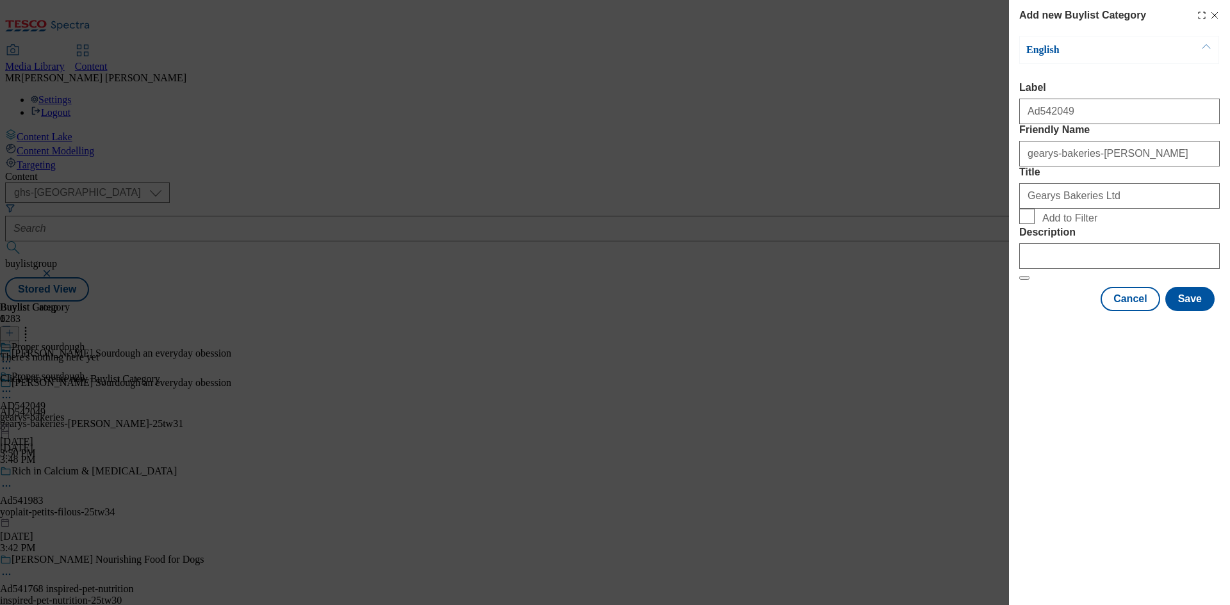
click at [1163, 311] on div "Cancel Save" at bounding box center [1119, 299] width 201 height 24
click at [1179, 311] on button "Save" at bounding box center [1189, 299] width 49 height 24
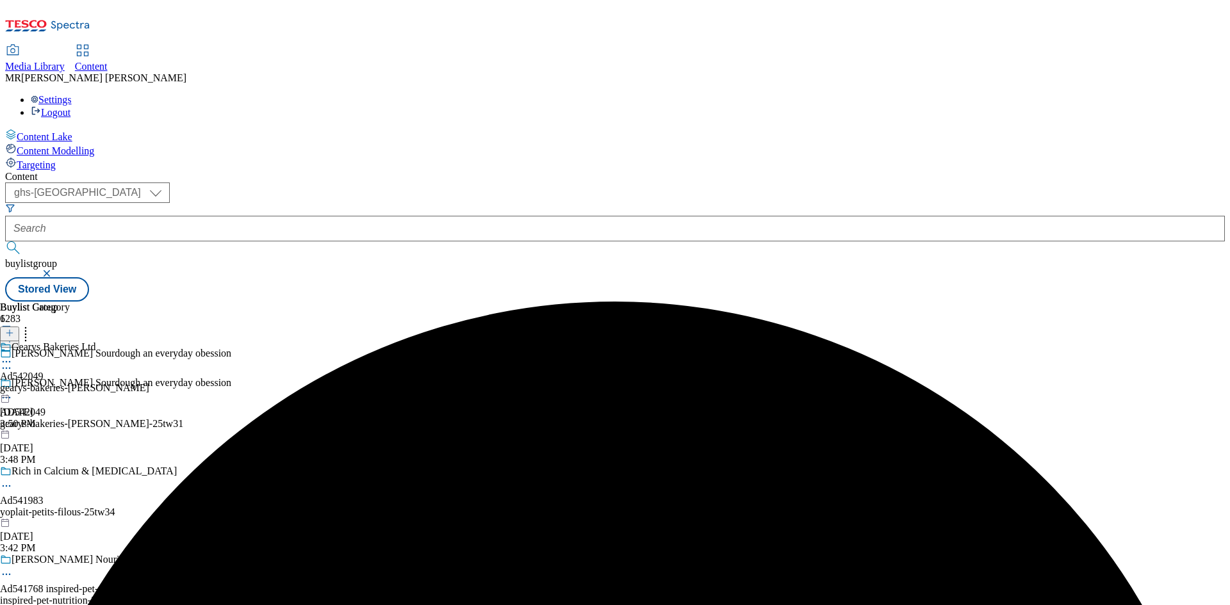
click at [593, 302] on div "Buylist 1 Proper sourdough Proper sourdough AD542049 gearys-bakeries [DATE] 3:5…" at bounding box center [615, 302] width 1220 height 0
click at [44, 371] on div "Ad542049" at bounding box center [22, 377] width 44 height 12
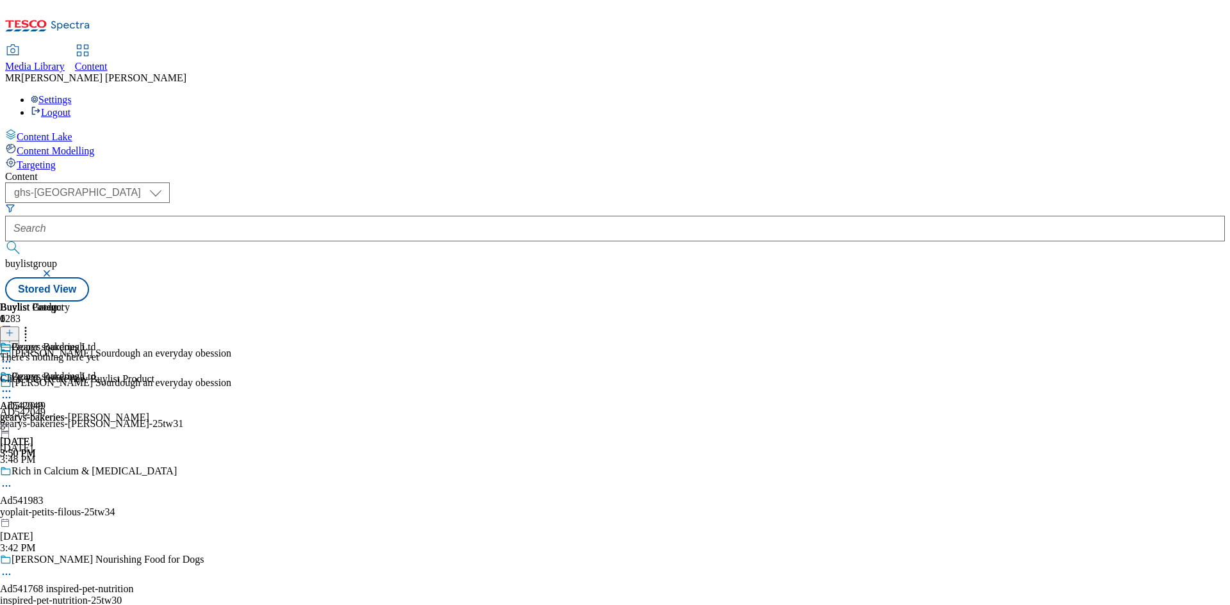
click at [149, 371] on div "Gearys Bakeries Ltd Ad542049 gearys-bakeries-[PERSON_NAME] [DATE] 3:50 PM" at bounding box center [74, 415] width 149 height 88
click at [14, 329] on icon at bounding box center [9, 333] width 9 height 9
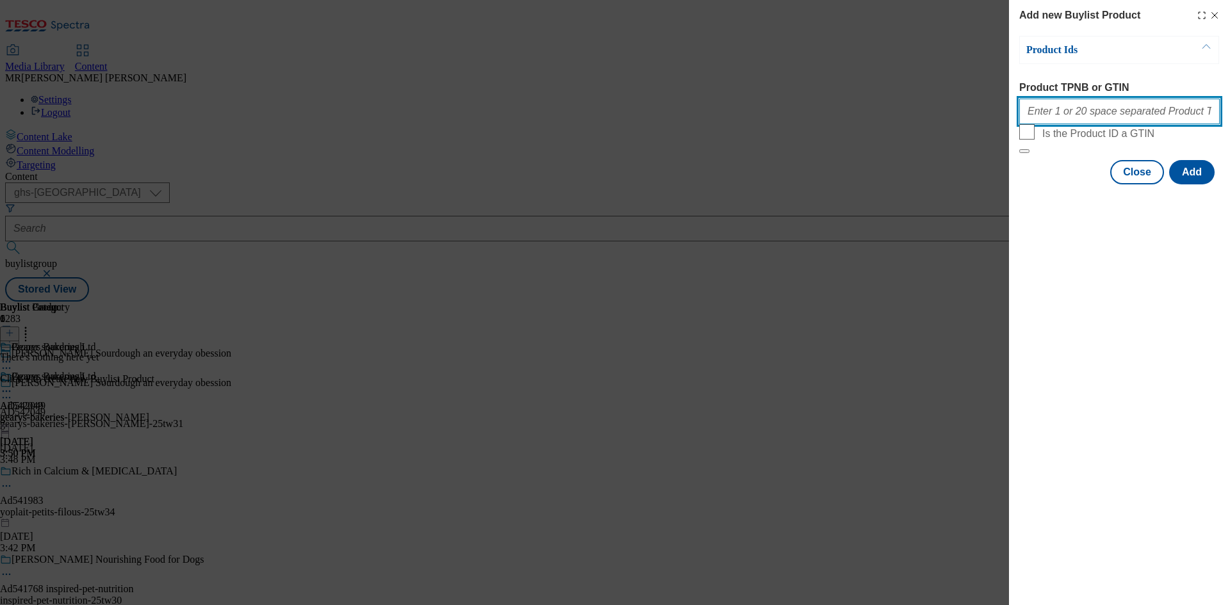
click at [1067, 111] on input "Product TPNB or GTIN" at bounding box center [1119, 112] width 201 height 26
paste input "91310134 91830532 89955894 90010548 91821105 92912843 90986010 91834390 9163864…"
type input "91310134 91830532 89955894 90010548 91821105 92912843 90986010 91834390 9163864…"
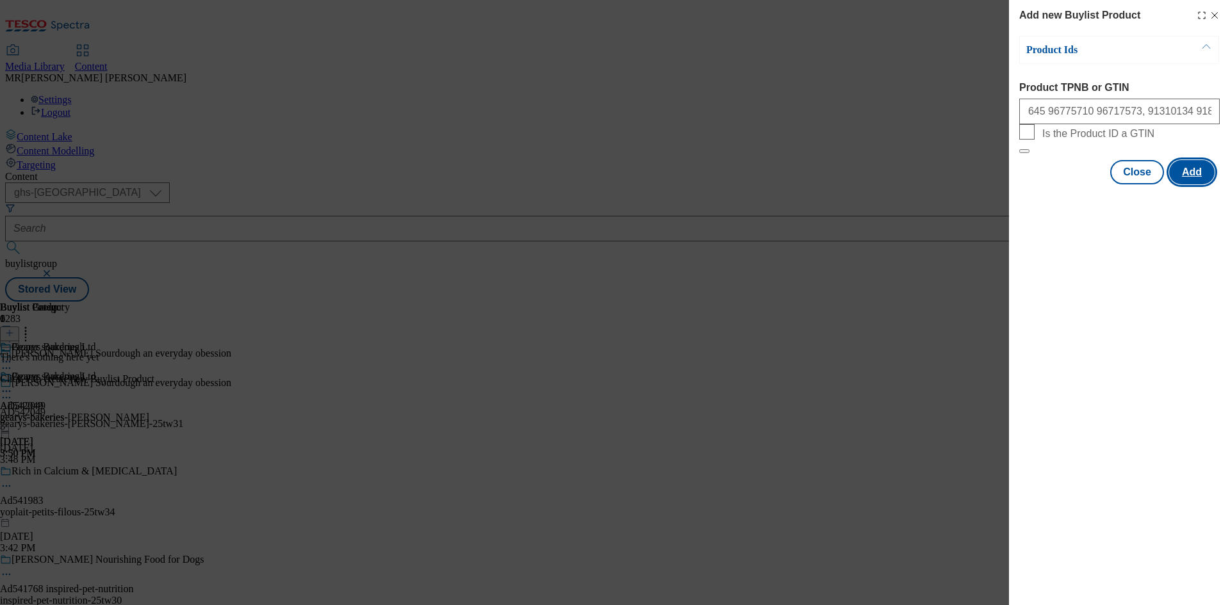
click at [1196, 185] on button "Add" at bounding box center [1191, 172] width 45 height 24
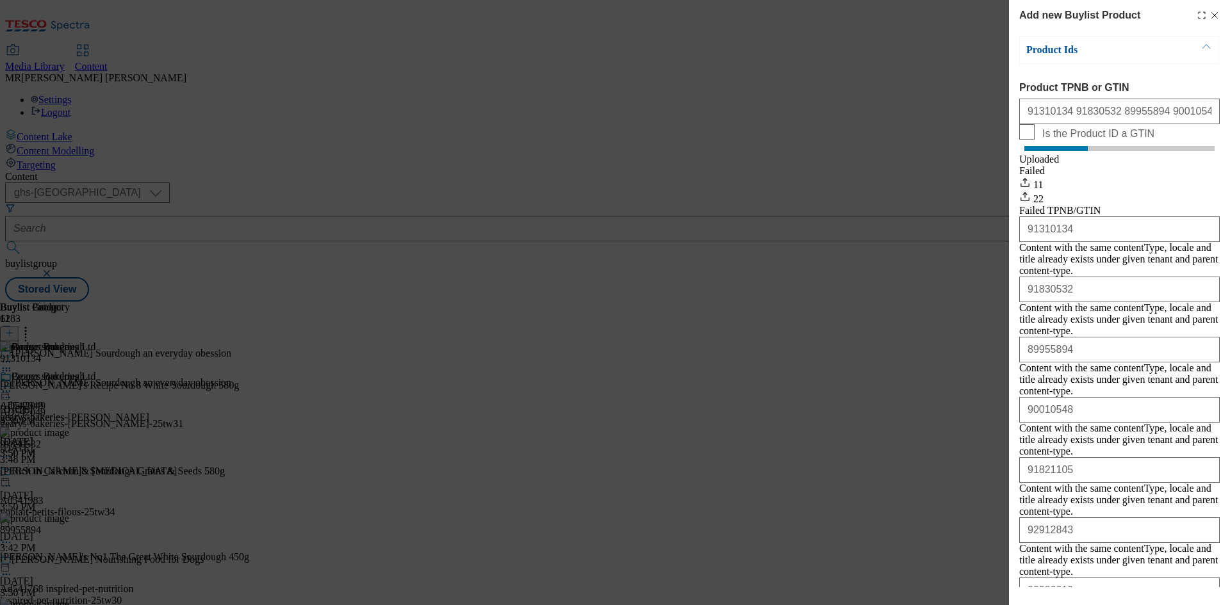
drag, startPoint x: 1205, startPoint y: 20, endPoint x: 1199, endPoint y: 32, distance: 13.8
click at [1210, 20] on icon "Modal" at bounding box center [1215, 15] width 10 height 10
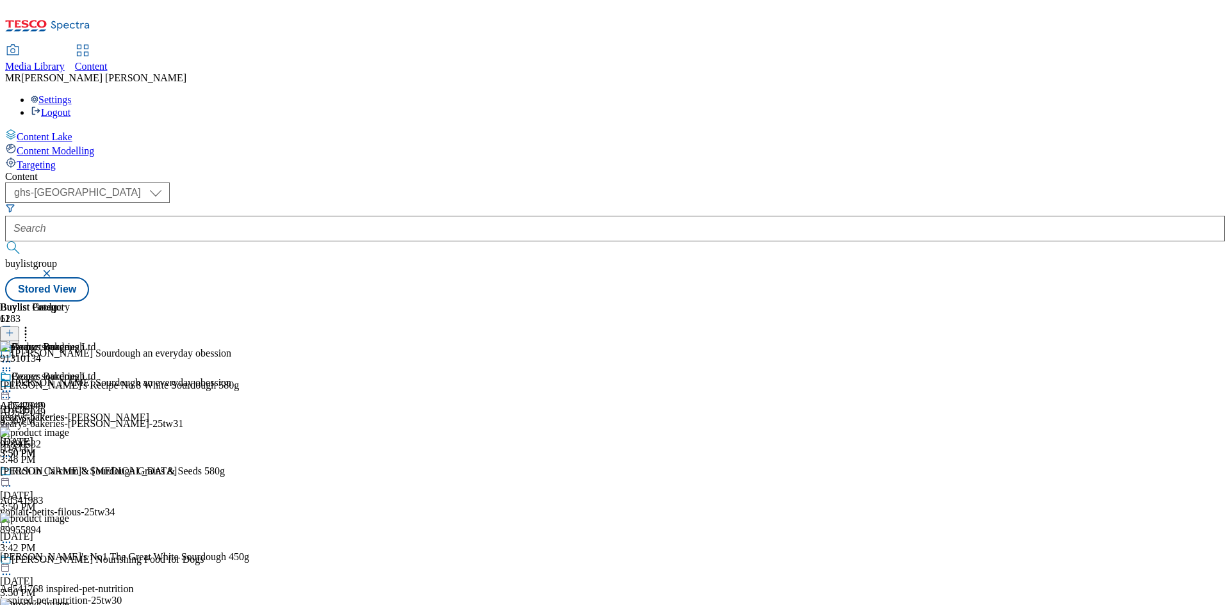
click at [13, 385] on icon at bounding box center [6, 391] width 13 height 13
click at [70, 473] on span "Preview" at bounding box center [55, 478] width 30 height 10
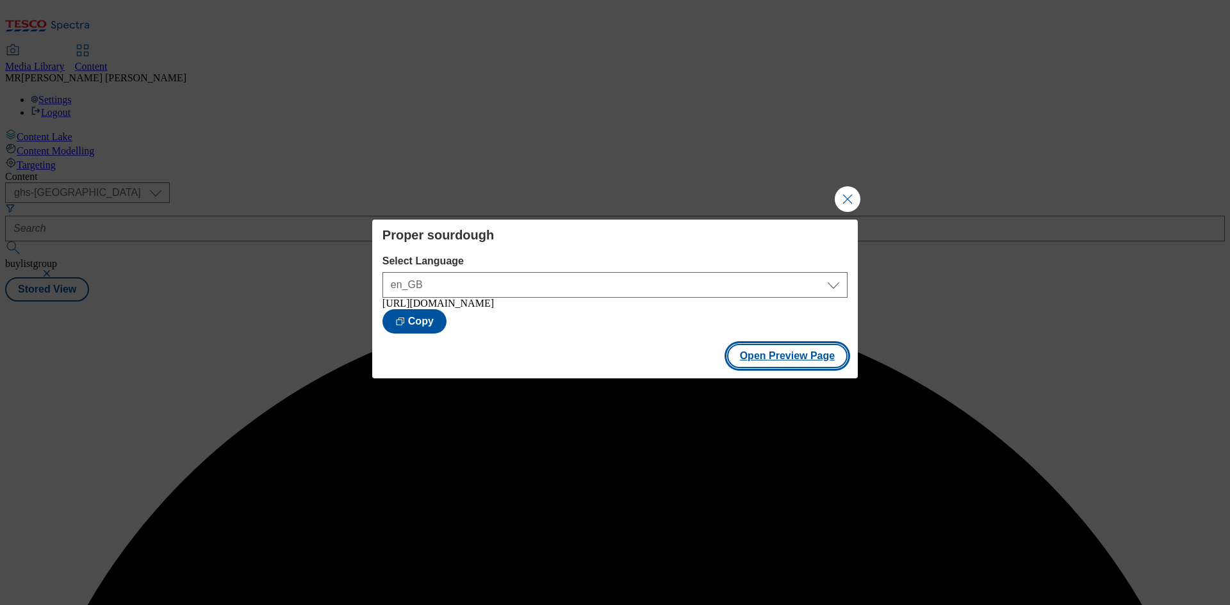
click at [750, 359] on button "Open Preview Page" at bounding box center [787, 356] width 121 height 24
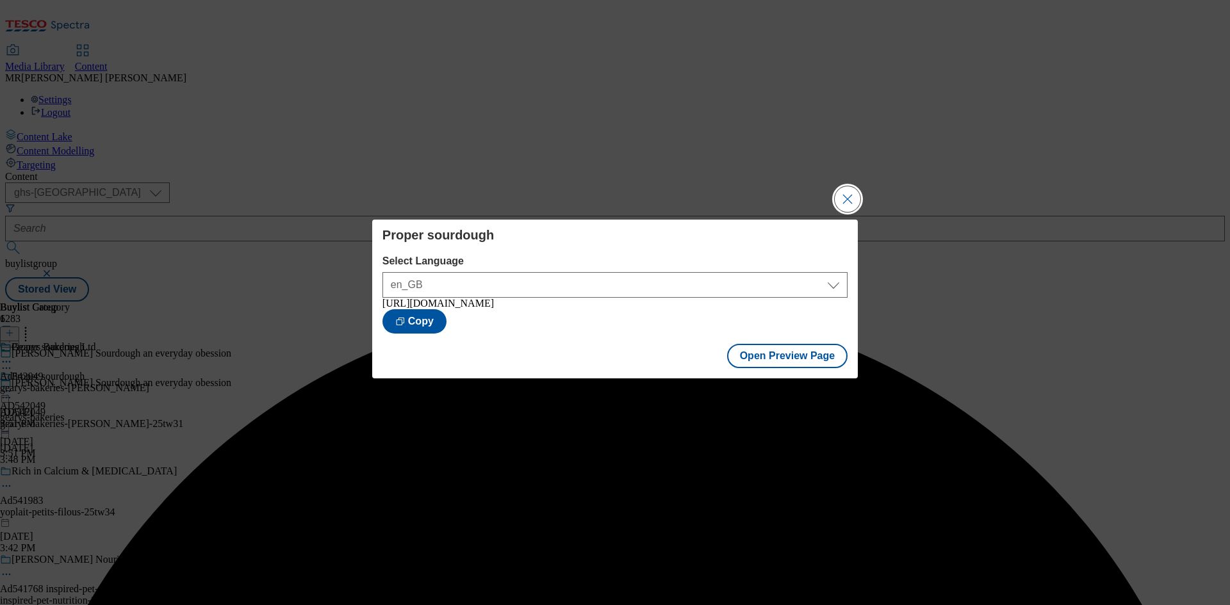
click at [848, 190] on button "Close Modal" at bounding box center [848, 199] width 26 height 26
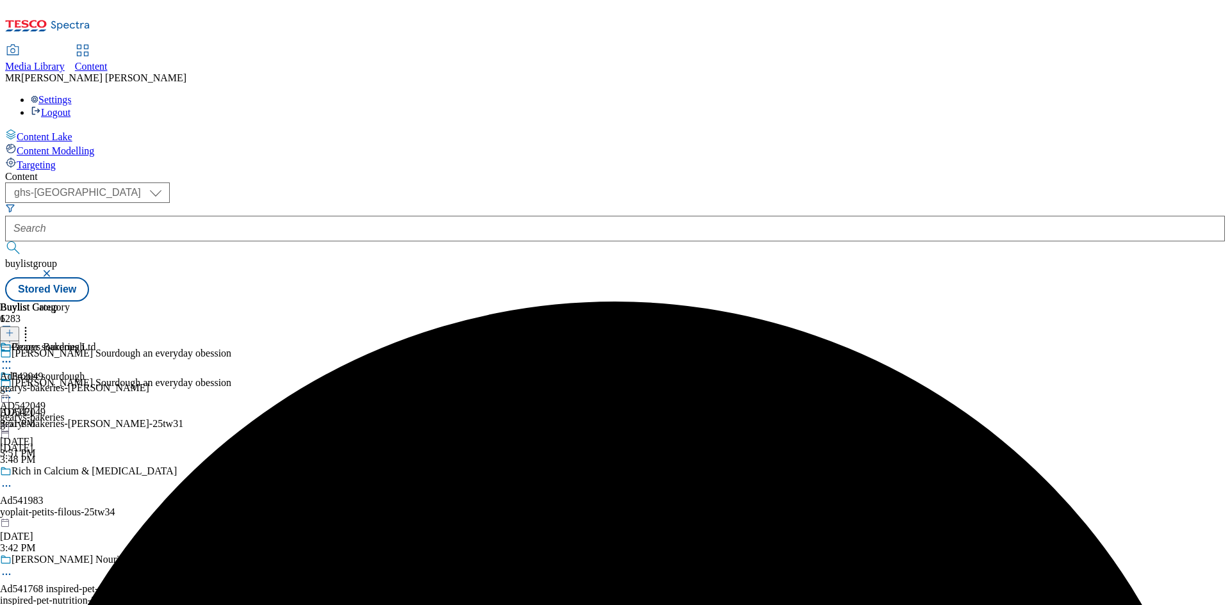
click at [4, 397] on circle at bounding box center [4, 398] width 2 height 2
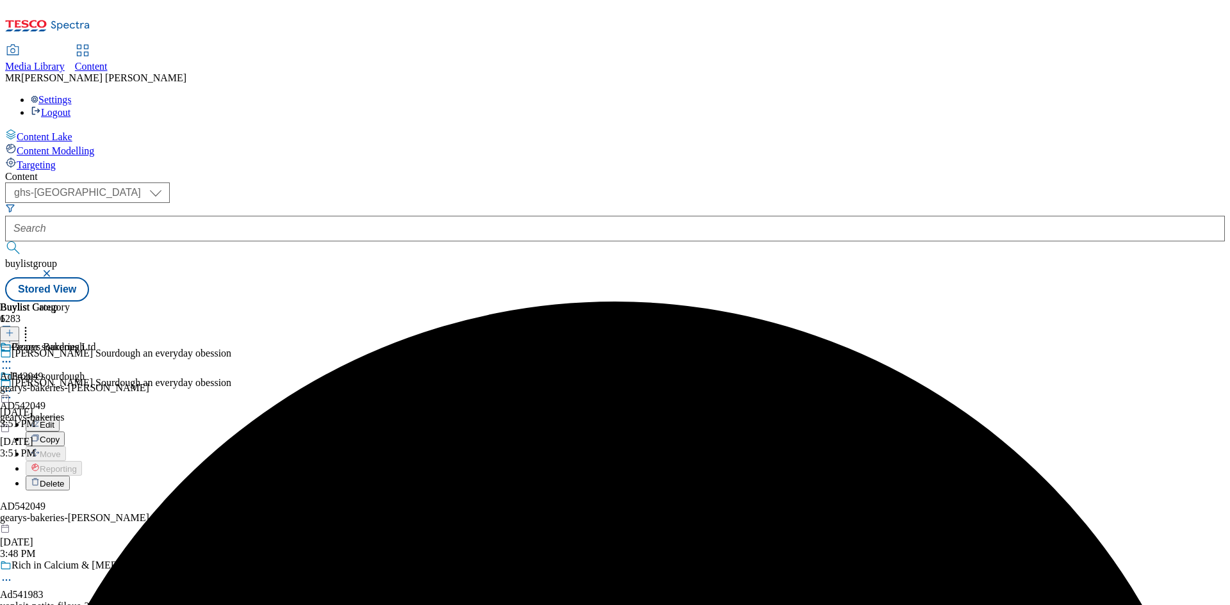
click at [54, 420] on span "Edit" at bounding box center [47, 425] width 15 height 10
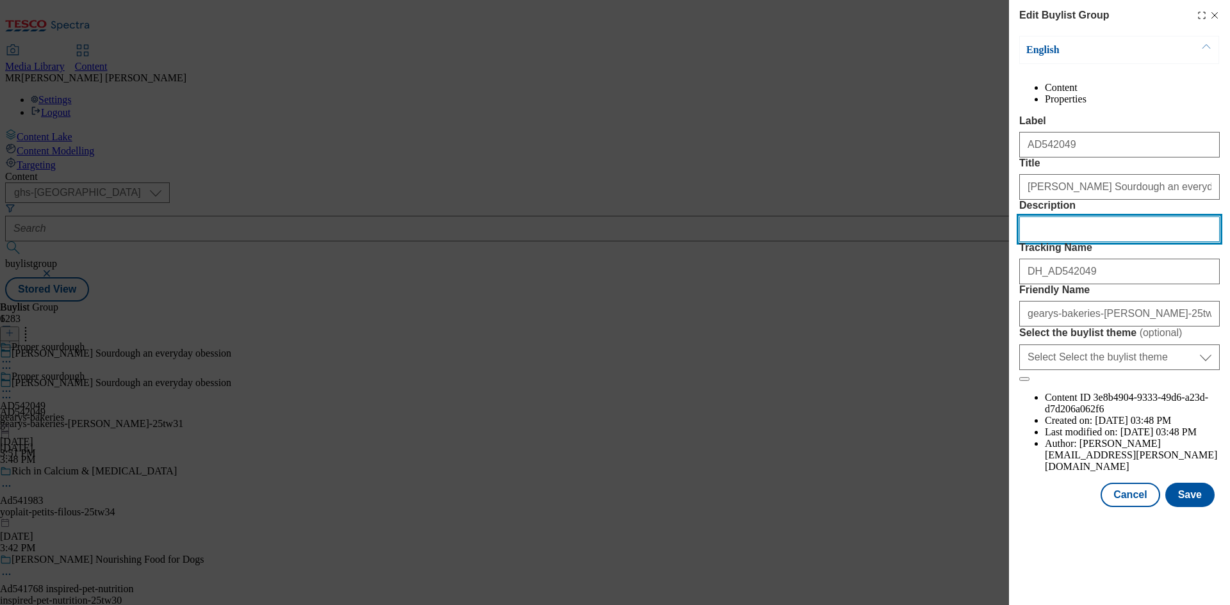
click at [1111, 242] on input "Description" at bounding box center [1119, 230] width 201 height 26
paste input "[PERSON_NAME]'s Recipe No 08 White Sourdough Ciabattin Bread 580g"
type input "[PERSON_NAME]'s Recipe No 08 White Sourdough Ciabattin Bread 580g"
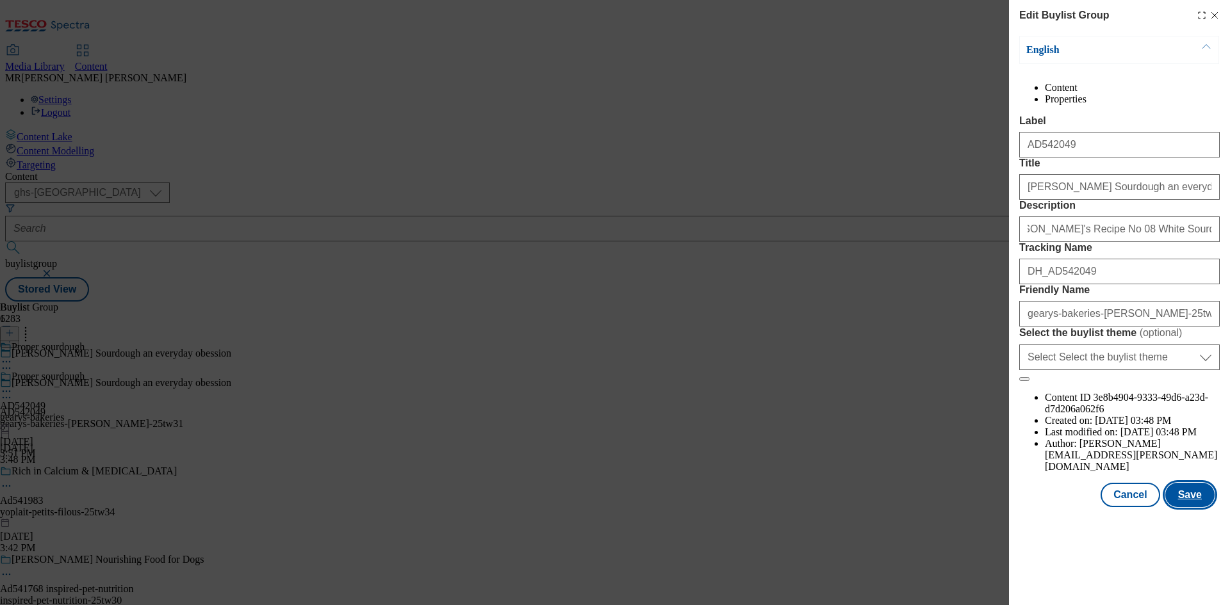
click at [1192, 507] on button "Save" at bounding box center [1189, 495] width 49 height 24
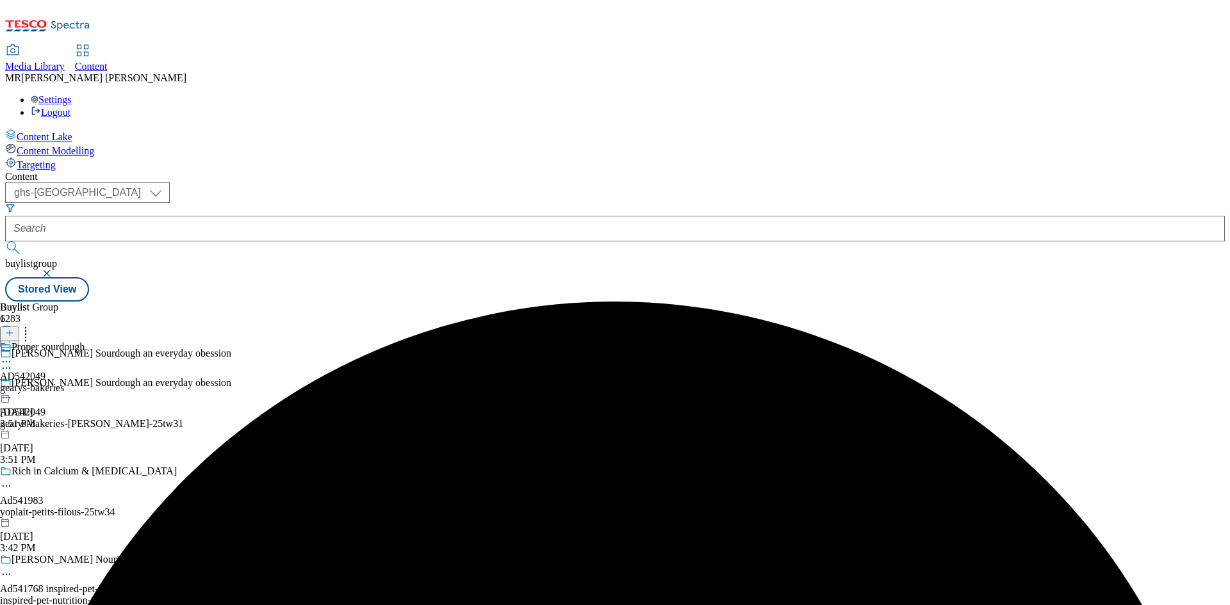
click at [13, 356] on icon at bounding box center [6, 362] width 13 height 13
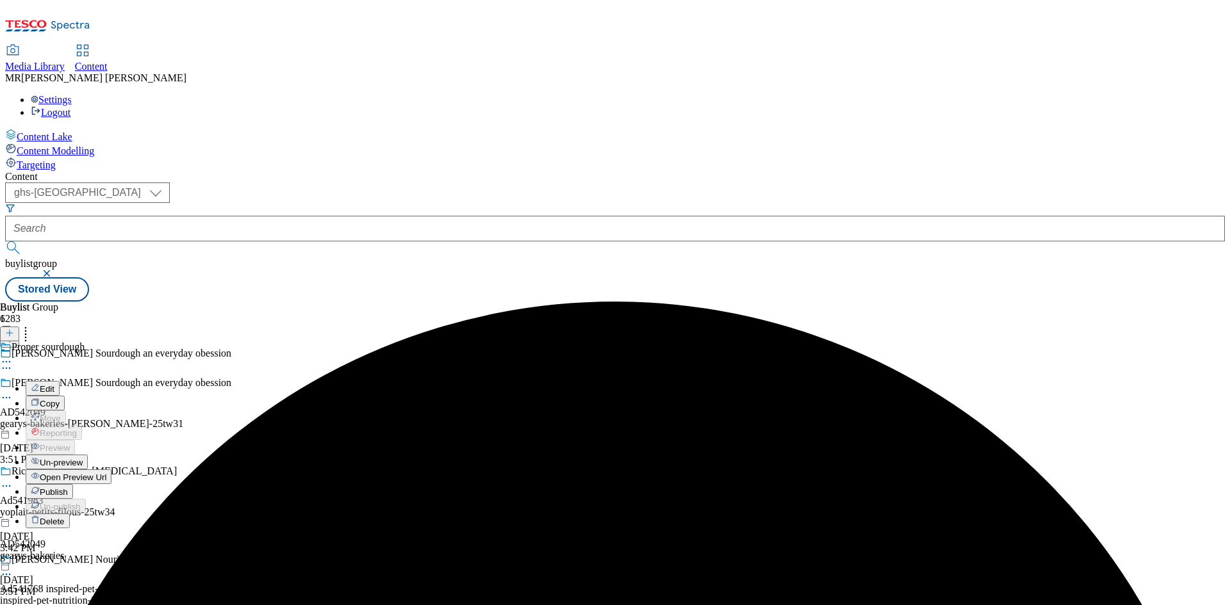
click at [60, 381] on button "Edit" at bounding box center [43, 388] width 34 height 15
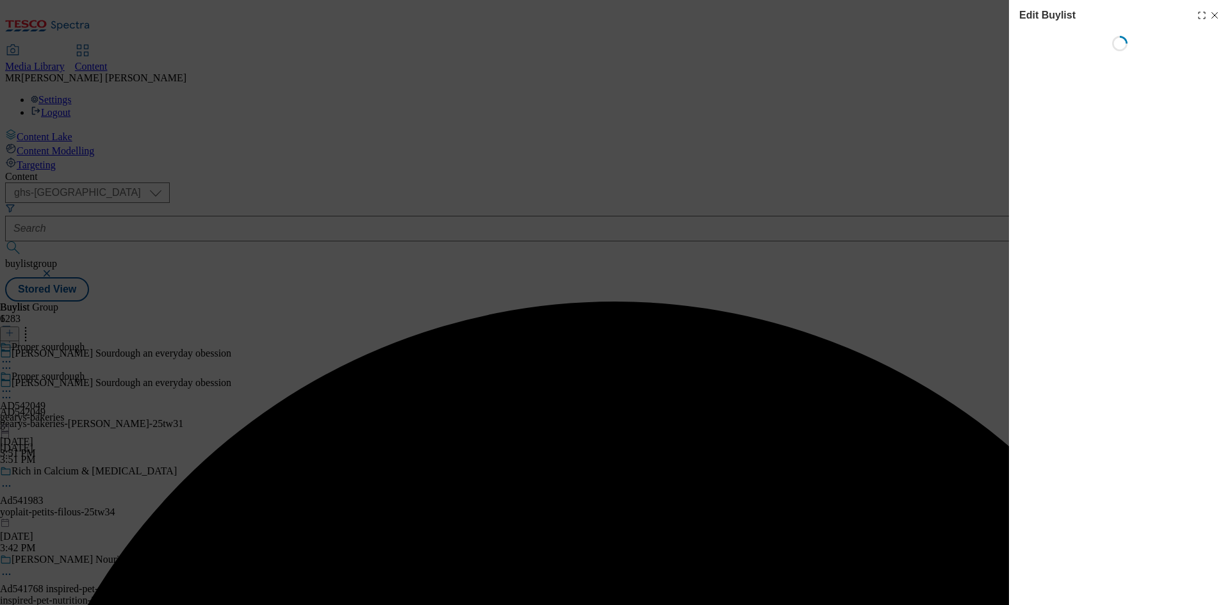
select select "tactical"
select select "supplier funded short term 1-3 weeks"
select select "dunnhumby"
select select "Banner"
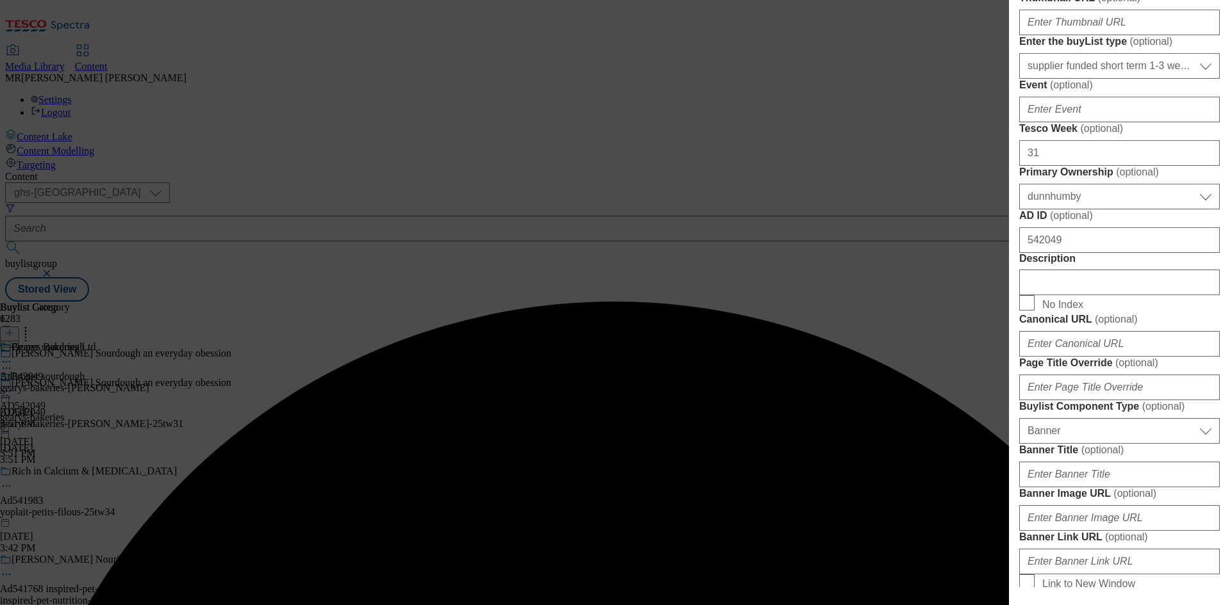
scroll to position [577, 0]
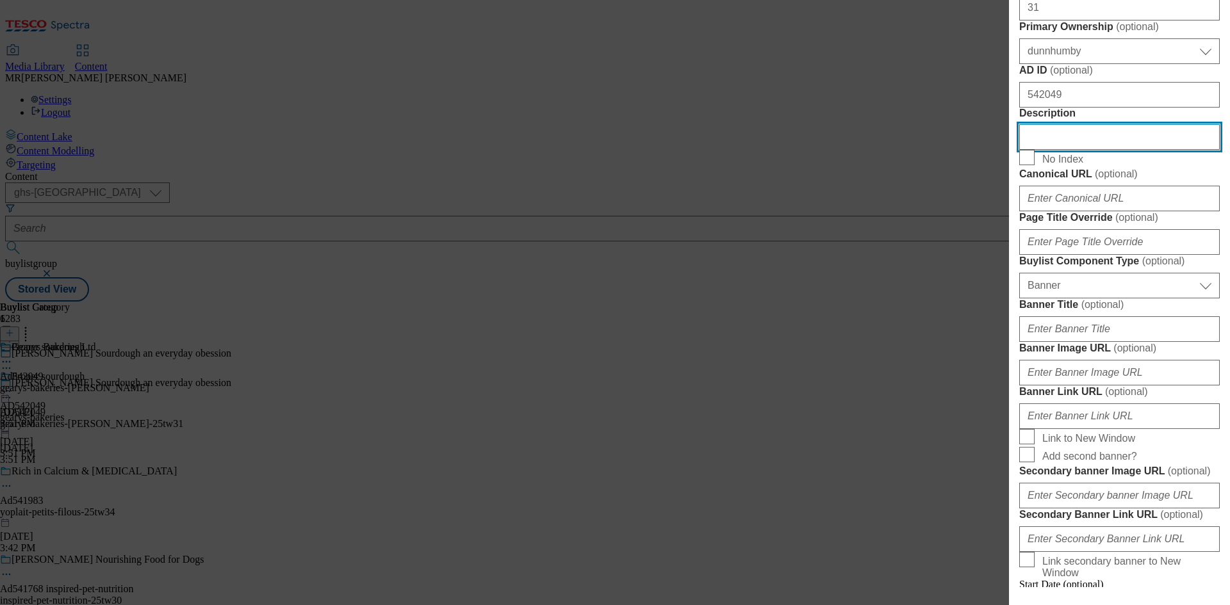
click at [1077, 150] on input "Description" at bounding box center [1119, 137] width 201 height 26
paste input "[PERSON_NAME]'s Recipe No 08 White Sourdough Ciabattin Bread 580g"
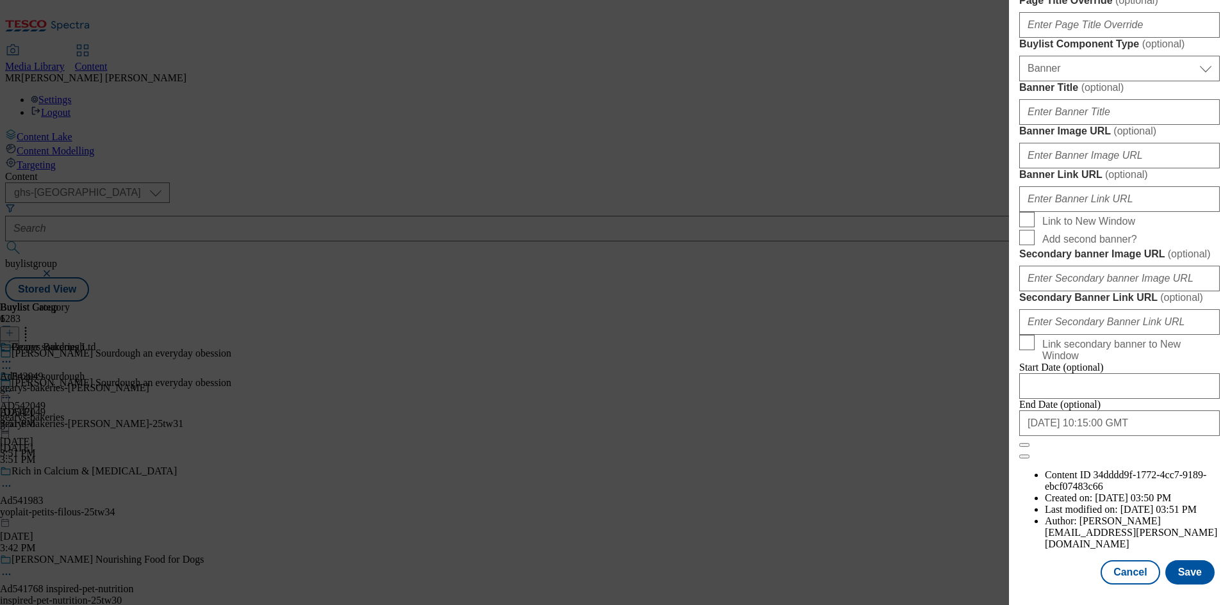
scroll to position [1258, 0]
type input "[PERSON_NAME]'s Recipe No 08 White Sourdough Ciabattin Bread 580g"
click at [1178, 568] on button "Save" at bounding box center [1189, 573] width 49 height 24
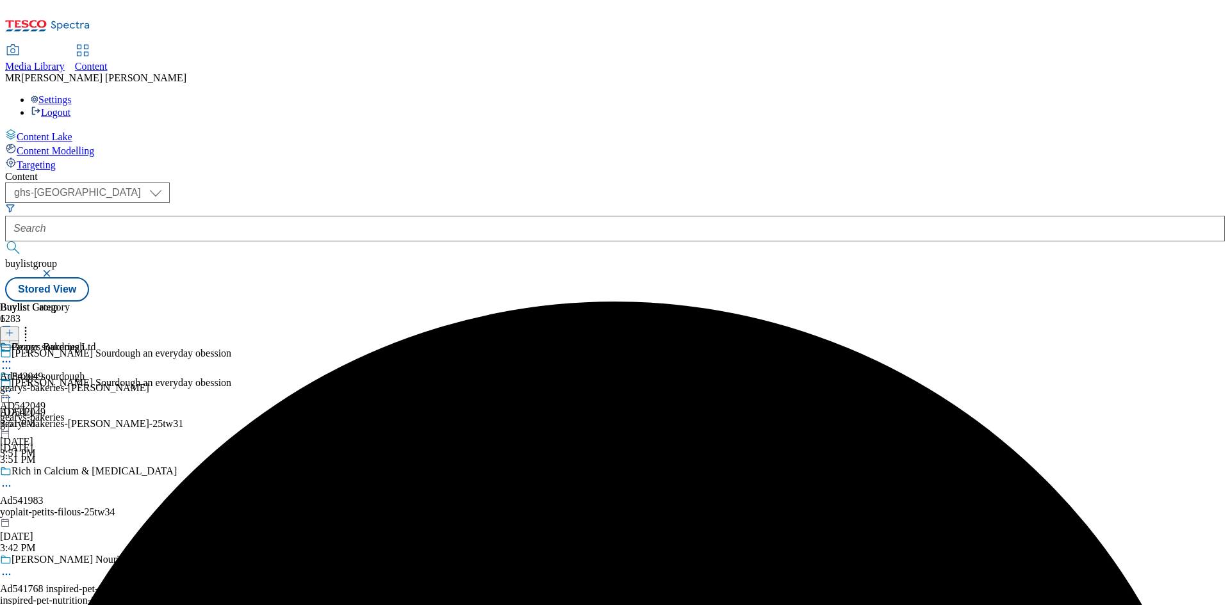
click at [13, 356] on icon at bounding box center [6, 362] width 13 height 13
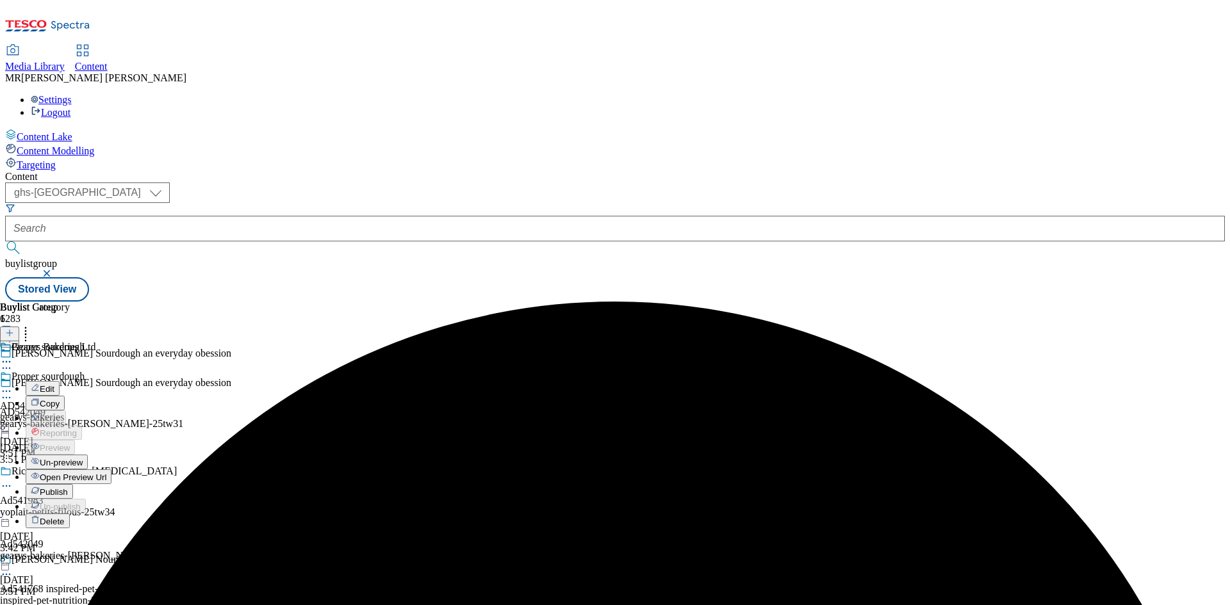
click at [60, 381] on button "Edit" at bounding box center [43, 388] width 34 height 15
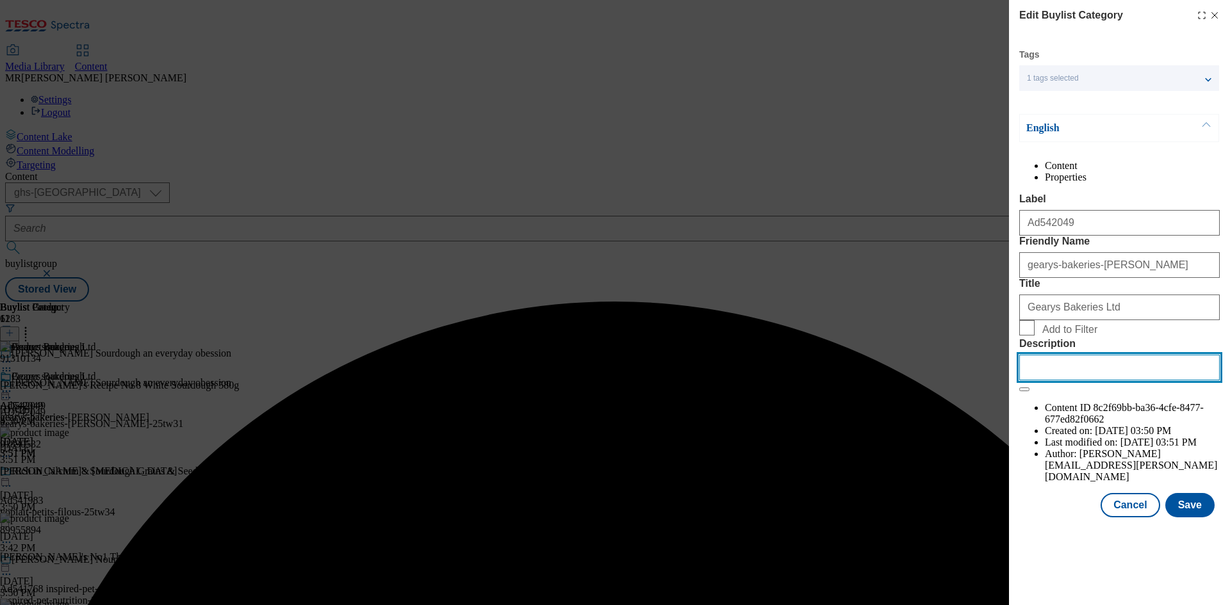
click at [1087, 381] on input "Description" at bounding box center [1119, 368] width 201 height 26
paste input "[PERSON_NAME]'s Recipe No 08 White Sourdough Ciabattin Bread 580g"
type input "[PERSON_NAME]'s Recipe No 08 White Sourdough Ciabattin Bread 580g"
click at [1223, 520] on div "Edit Buylist Category Tags 1 tags selected buylist category English Content Pro…" at bounding box center [1119, 260] width 221 height 520
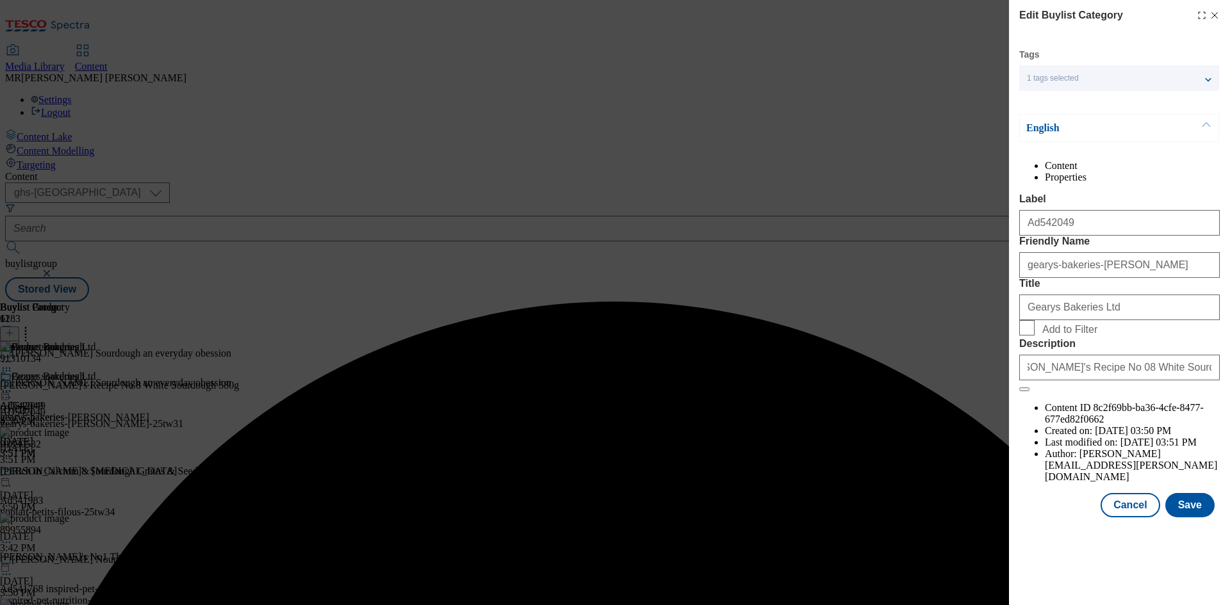
scroll to position [0, 0]
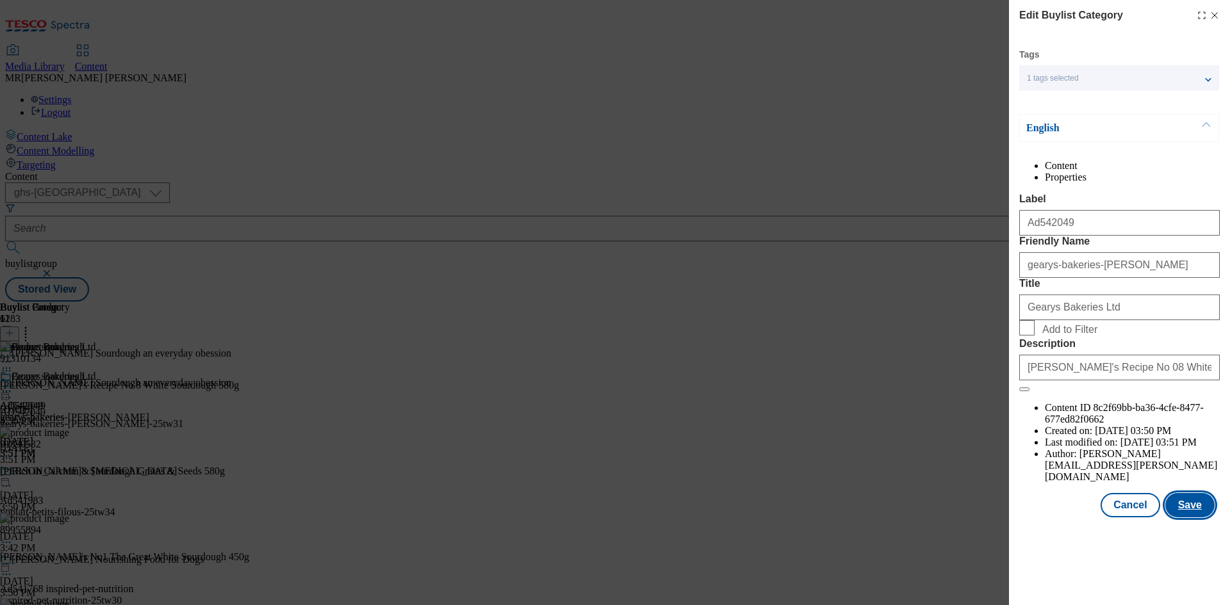
click at [1206, 518] on button "Save" at bounding box center [1189, 505] width 49 height 24
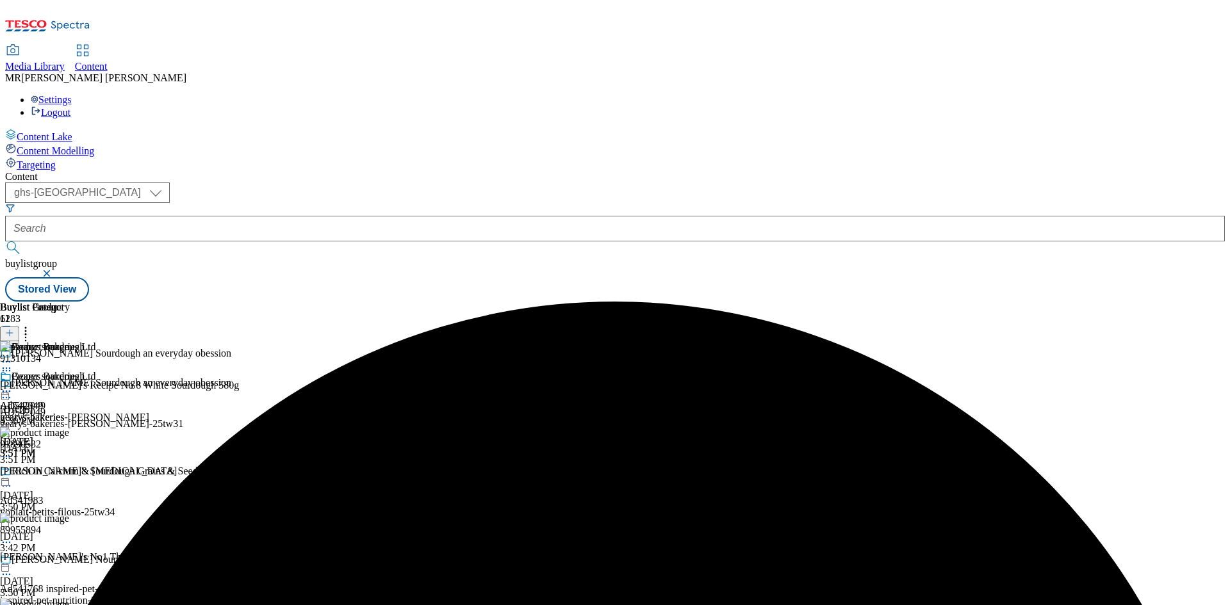
click at [13, 385] on icon at bounding box center [6, 391] width 13 height 13
click at [70, 473] on span "Preview" at bounding box center [55, 478] width 30 height 10
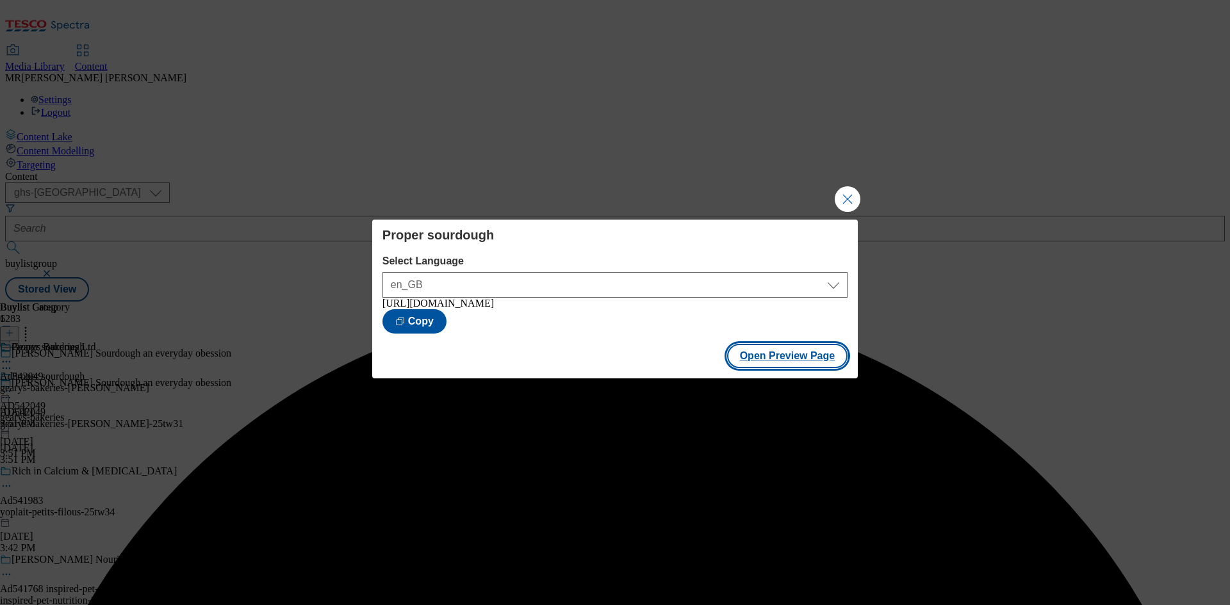
click at [785, 357] on button "Open Preview Page" at bounding box center [787, 356] width 121 height 24
drag, startPoint x: 855, startPoint y: 191, endPoint x: 637, endPoint y: 201, distance: 218.1
click at [853, 191] on button "Close Modal" at bounding box center [848, 199] width 26 height 26
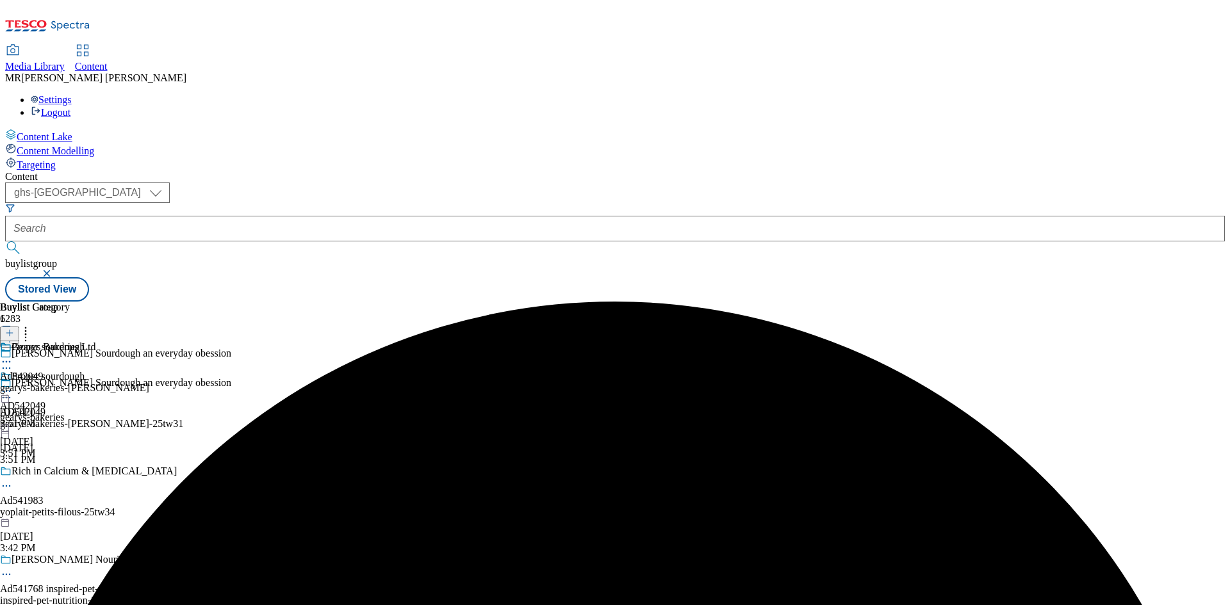
click at [13, 385] on icon at bounding box center [6, 391] width 13 height 13
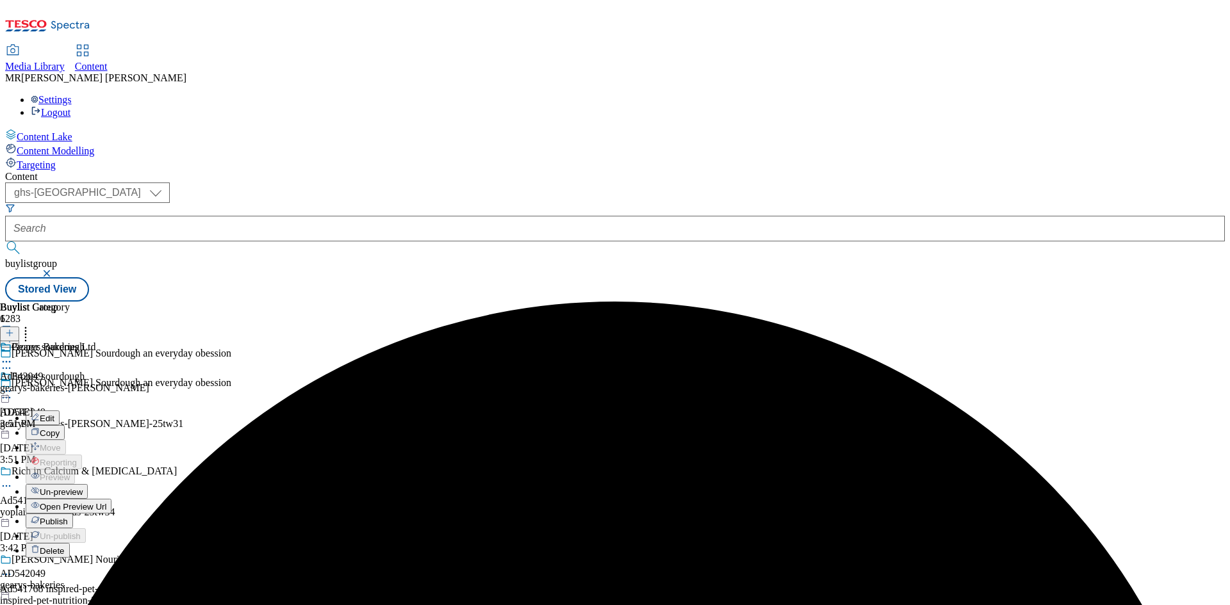
click at [68, 517] on span "Publish" at bounding box center [54, 522] width 28 height 10
